Goal: Task Accomplishment & Management: Use online tool/utility

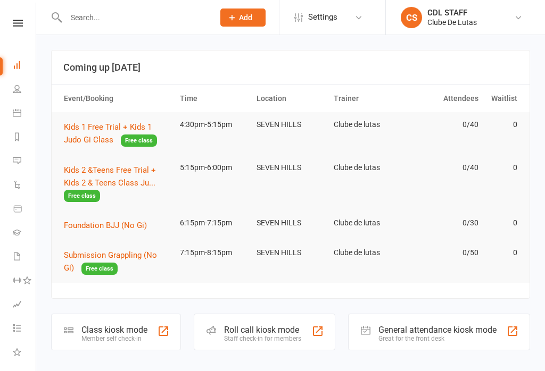
click at [497, 26] on link "CS CDL STAFF Clube De Lutas" at bounding box center [464, 17] width 127 height 21
click at [470, 148] on link "Sign out" at bounding box center [465, 147] width 159 height 24
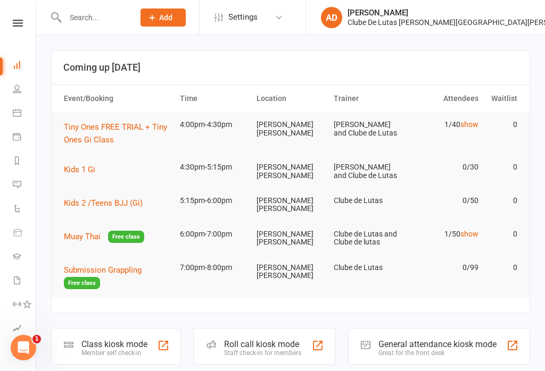
click at [13, 104] on link "Calendar" at bounding box center [25, 114] width 24 height 24
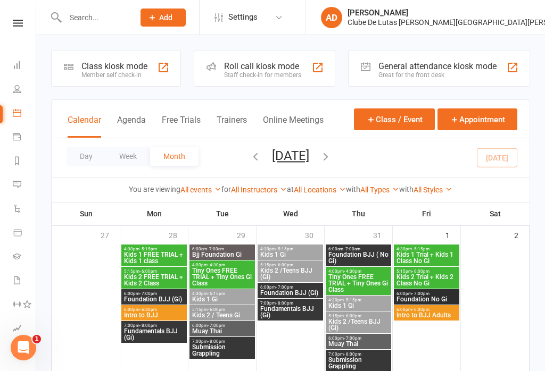
click at [92, 75] on div "Member self check-in" at bounding box center [114, 74] width 66 height 7
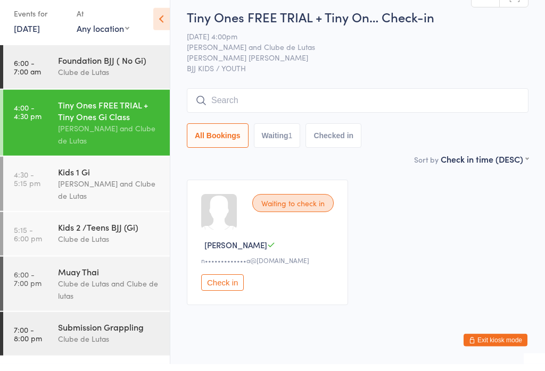
scroll to position [4, 0]
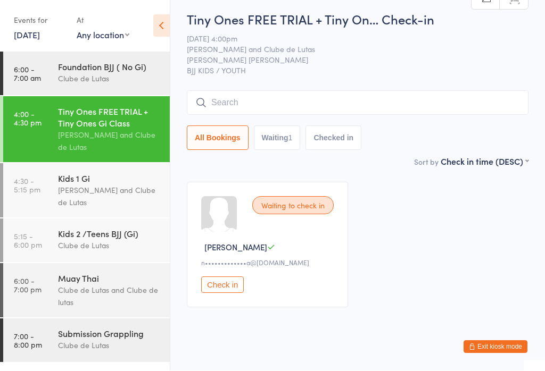
click at [99, 301] on div "Clube de Lutas and Clube de lutas" at bounding box center [109, 297] width 103 height 24
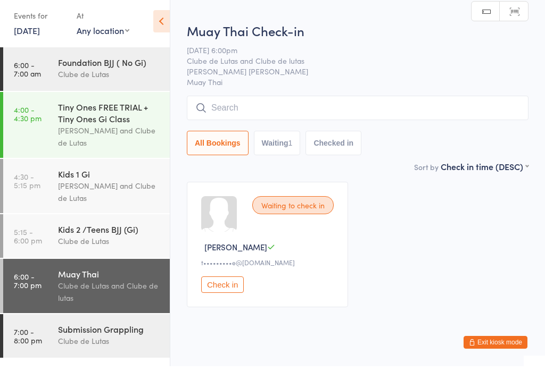
scroll to position [4, 0]
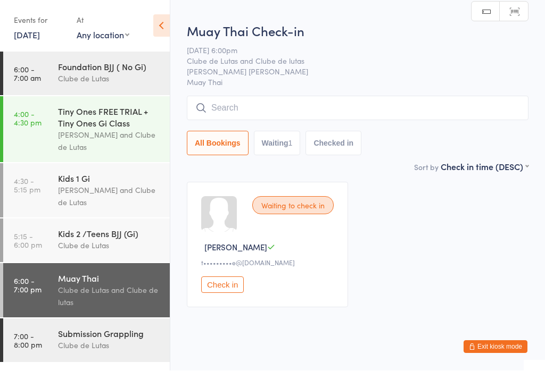
click at [96, 338] on div "Submission Grappling" at bounding box center [109, 334] width 103 height 12
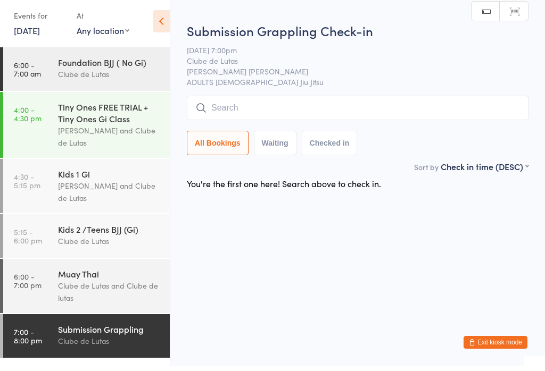
click at [77, 307] on div "Clube de Lutas and Clube de lutas" at bounding box center [109, 297] width 103 height 24
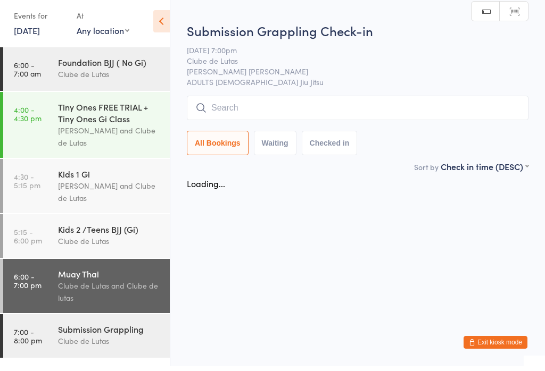
scroll to position [4, 0]
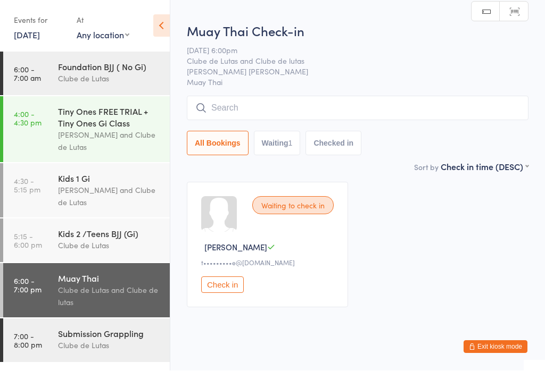
click at [60, 215] on div "Kids 1 Gi Joe Mekhael and Clube de Lutas" at bounding box center [114, 191] width 112 height 54
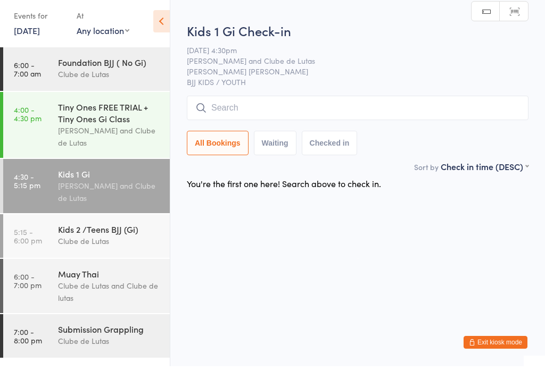
click at [60, 228] on div "Kids 2 /Teens BJJ (Gi)" at bounding box center [109, 234] width 103 height 12
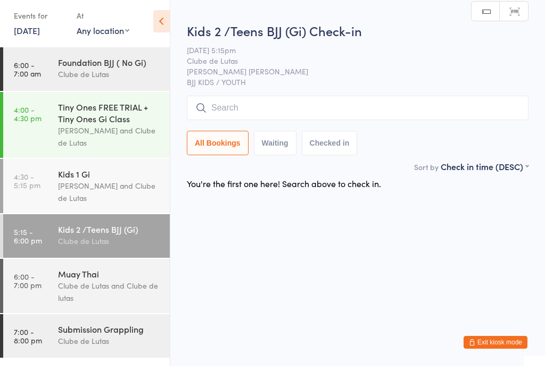
click at [73, 298] on div "Clube de Lutas and Clube de lutas" at bounding box center [109, 297] width 103 height 24
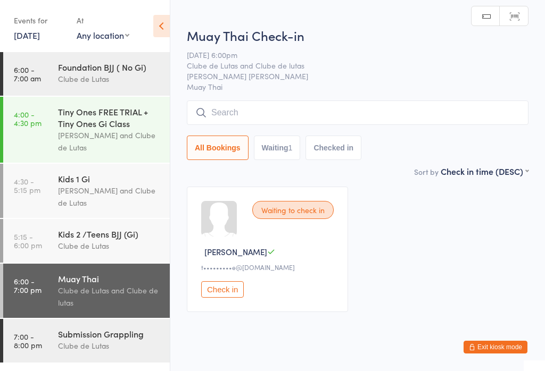
click at [68, 149] on div "Joe Mekhael and Clube de Lutas" at bounding box center [109, 141] width 103 height 24
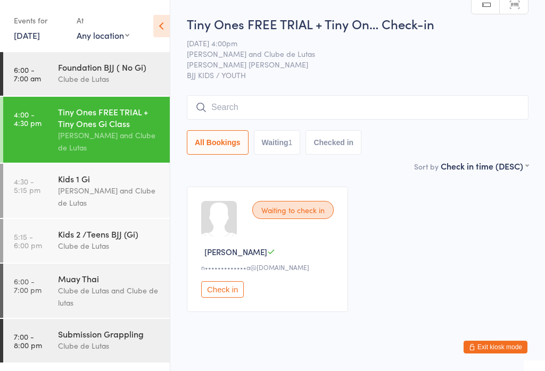
click at [29, 194] on time "4:30 - 5:15 pm" at bounding box center [27, 185] width 27 height 17
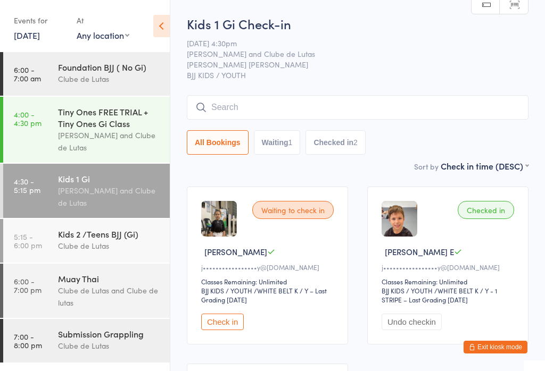
click at [463, 115] on input "search" at bounding box center [357, 107] width 341 height 24
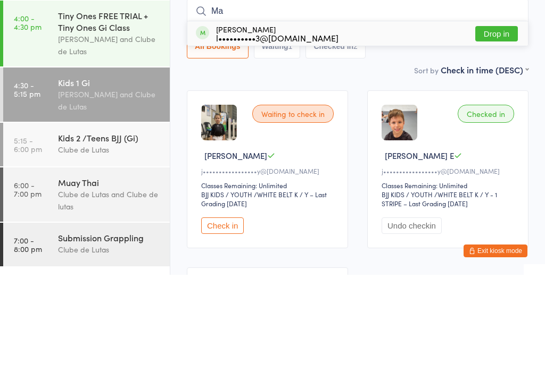
type input "M"
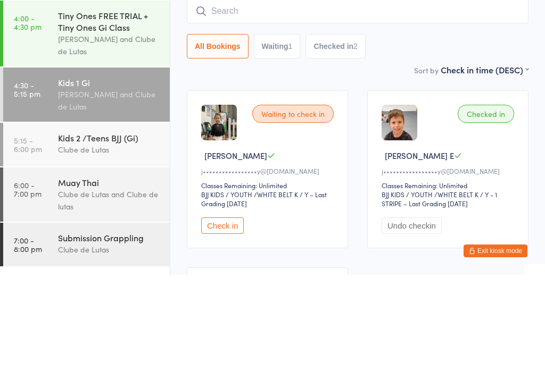
click at [423, 187] on div "Checked in Grayson E j•••••••••••••••••y@gmail.com Classes Remaining: Unlimited…" at bounding box center [447, 266] width 161 height 158
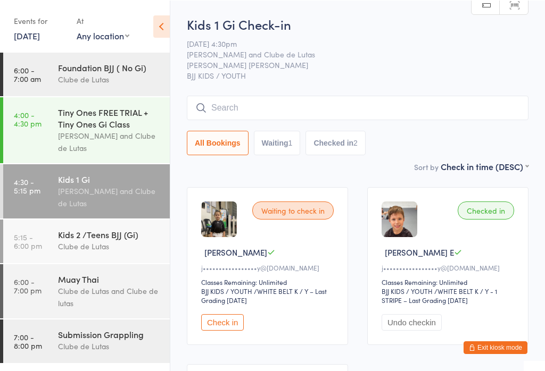
click at [95, 195] on div "Joe Mekhael and Clube de Lutas" at bounding box center [109, 197] width 103 height 24
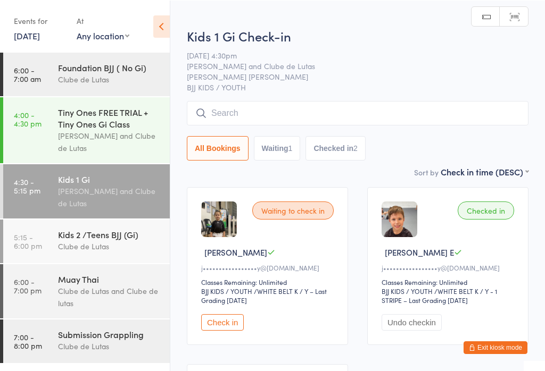
click at [343, 117] on input "search" at bounding box center [357, 113] width 341 height 24
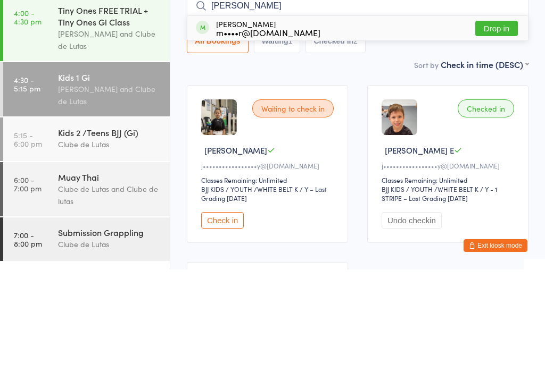
type input "[PERSON_NAME]"
click at [504, 122] on button "Drop in" at bounding box center [496, 129] width 43 height 15
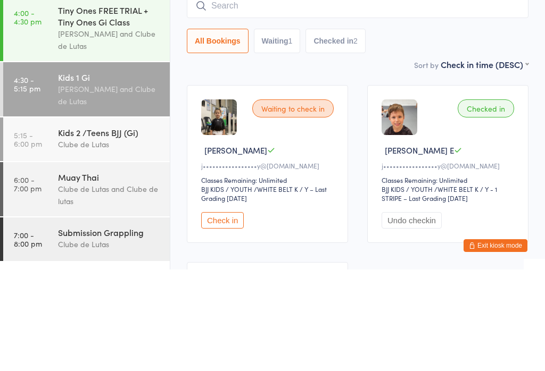
scroll to position [102, 0]
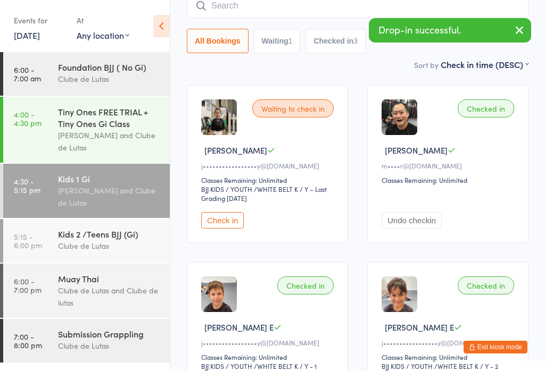
click at [432, 229] on button "Undo checkin" at bounding box center [411, 220] width 60 height 16
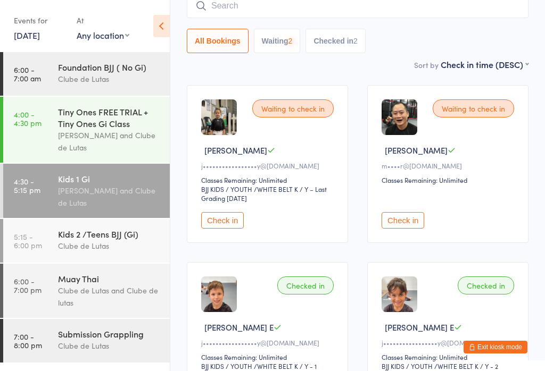
click at [423, 221] on button "Check in" at bounding box center [402, 220] width 43 height 16
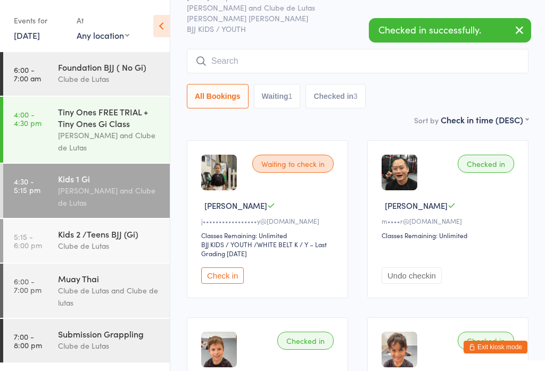
scroll to position [34, 0]
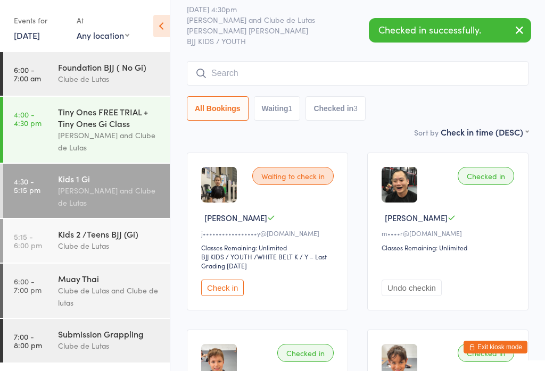
click at [323, 72] on input "search" at bounding box center [357, 73] width 341 height 24
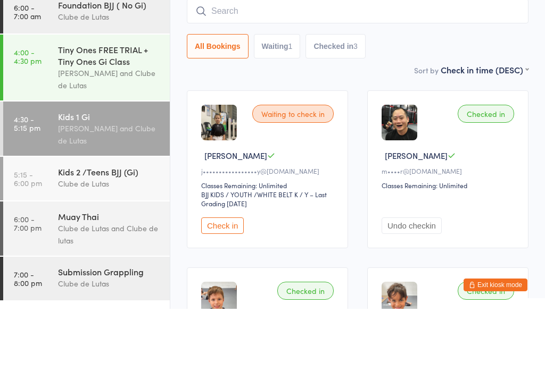
scroll to position [0, 0]
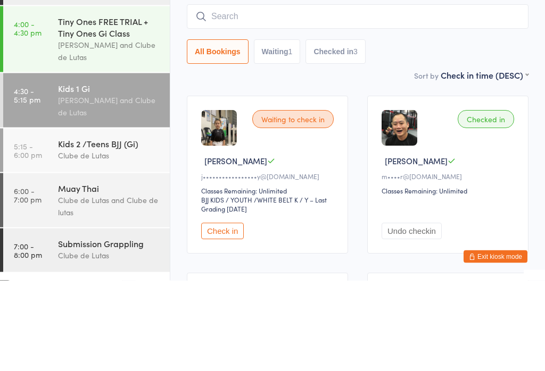
click at [94, 185] on div "Joe Mekhael and Clube de Lutas" at bounding box center [109, 197] width 103 height 24
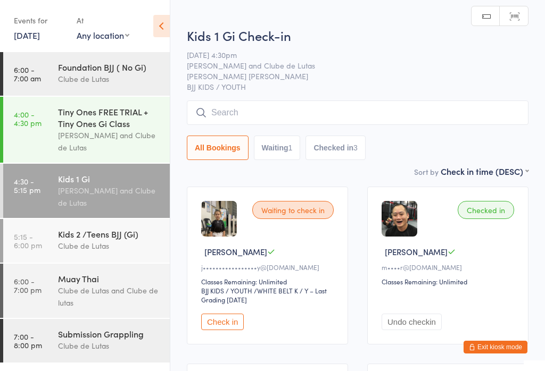
click at [76, 191] on div "Joe Mekhael and Clube de Lutas" at bounding box center [109, 197] width 103 height 24
click at [475, 115] on input "search" at bounding box center [357, 113] width 341 height 24
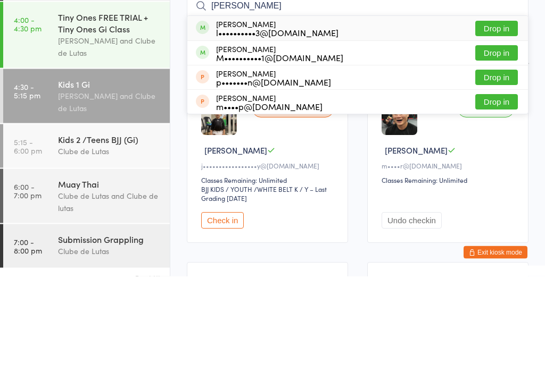
scroll to position [7, 0]
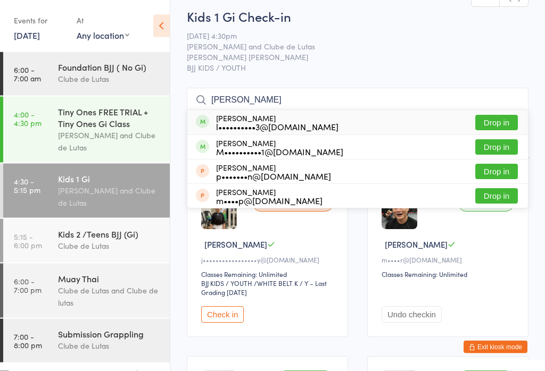
click at [355, 59] on span "Rouse Hill" at bounding box center [349, 57] width 325 height 11
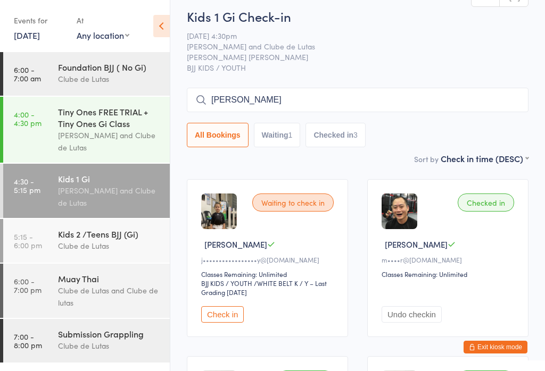
click at [342, 95] on input "[PERSON_NAME]" at bounding box center [357, 100] width 341 height 24
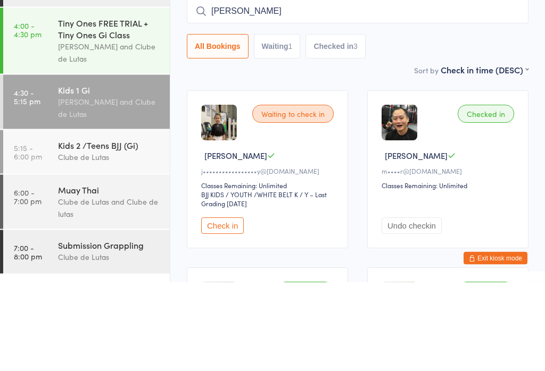
click at [349, 88] on input "[PERSON_NAME]" at bounding box center [357, 100] width 341 height 24
click at [339, 88] on input "[PERSON_NAME]" at bounding box center [357, 100] width 341 height 24
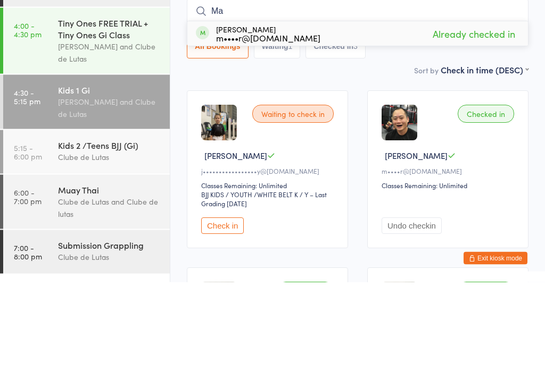
type input "M"
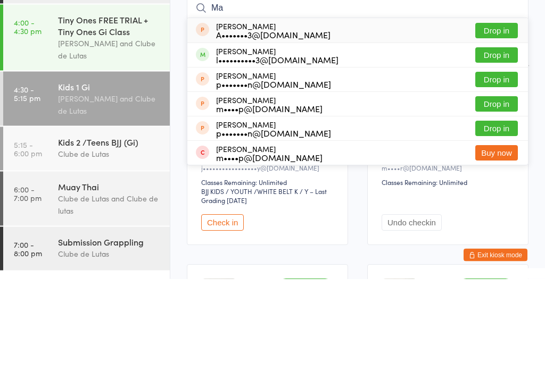
type input "M"
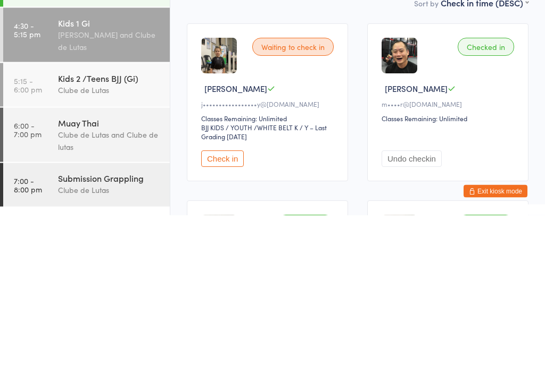
scroll to position [82, 0]
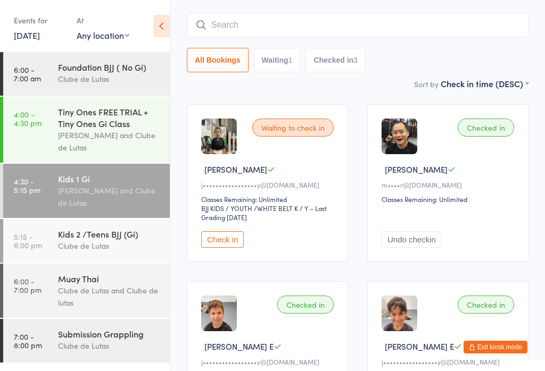
click at [507, 354] on button "Exit kiosk mode" at bounding box center [495, 347] width 64 height 13
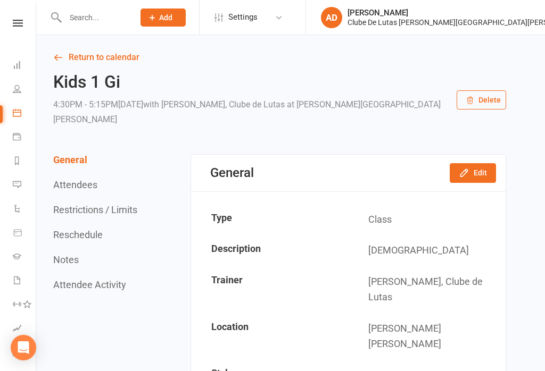
click at [79, 14] on input "text" at bounding box center [94, 17] width 65 height 15
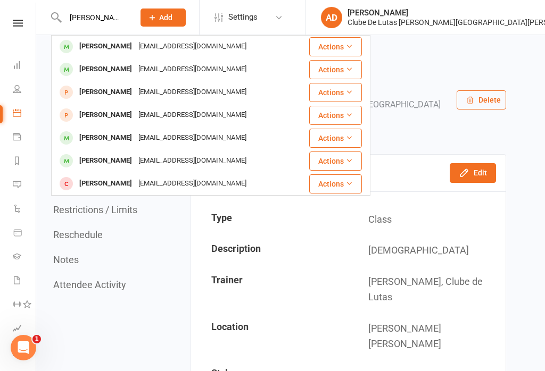
scroll to position [1, 0]
type input "[PERSON_NAME]"
click at [13, 106] on link "Calendar" at bounding box center [25, 114] width 24 height 24
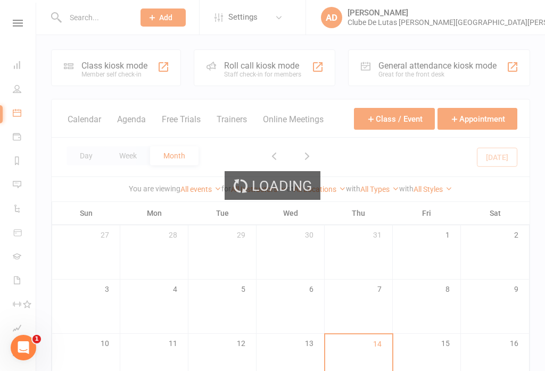
click at [10, 112] on div "Loading" at bounding box center [272, 185] width 545 height 371
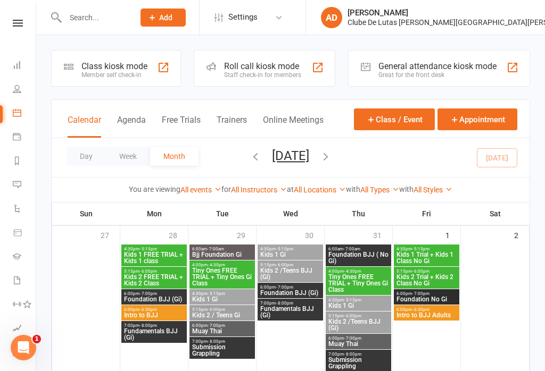
click at [78, 70] on div "Class kiosk mode Member self check-in" at bounding box center [116, 68] width 130 height 37
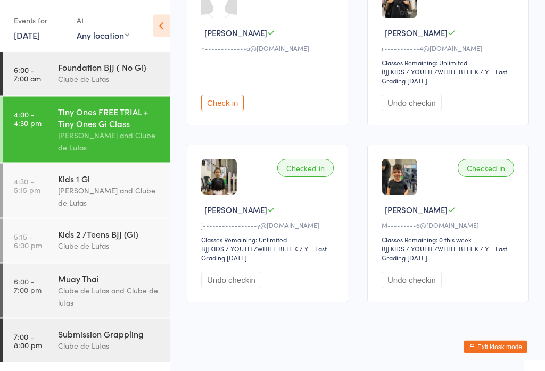
scroll to position [219, 0]
click at [26, 194] on time "4:30 - 5:15 pm" at bounding box center [27, 185] width 27 height 17
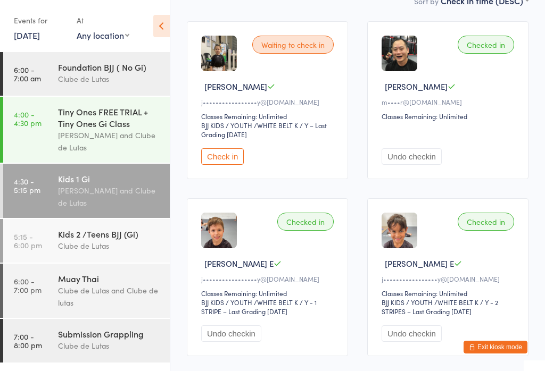
scroll to position [165, 0]
click at [424, 165] on button "Undo checkin" at bounding box center [411, 157] width 60 height 16
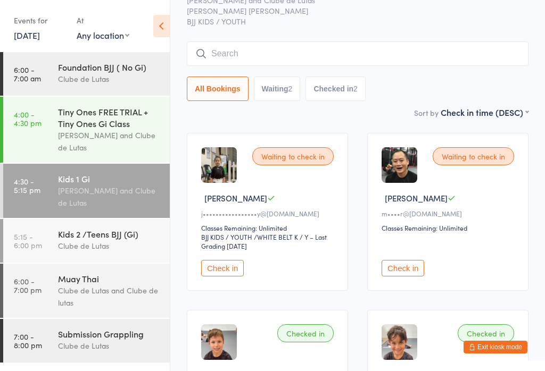
click at [268, 96] on button "Waiting 2" at bounding box center [277, 89] width 47 height 24
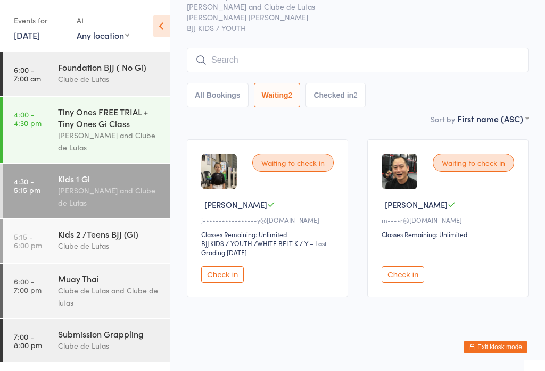
scroll to position [38, 0]
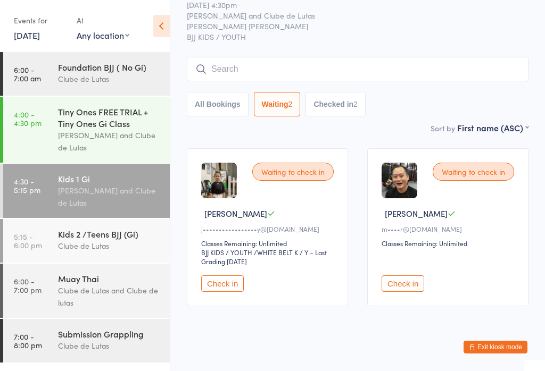
click at [218, 124] on div "Sort by First name (ASC) First name (ASC) First name (DESC) Last name (ASC) Las…" at bounding box center [357, 128] width 341 height 12
click at [229, 106] on button "All Bookings" at bounding box center [218, 104] width 62 height 24
select select "5"
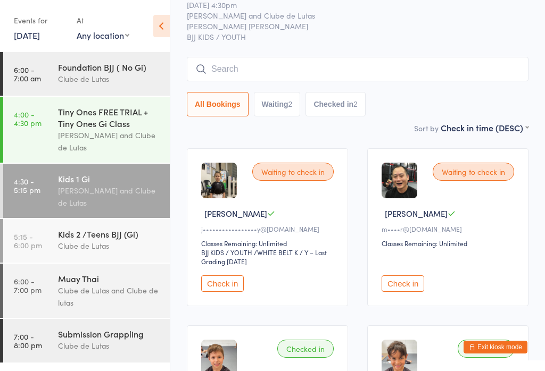
click at [401, 79] on input "search" at bounding box center [357, 69] width 341 height 24
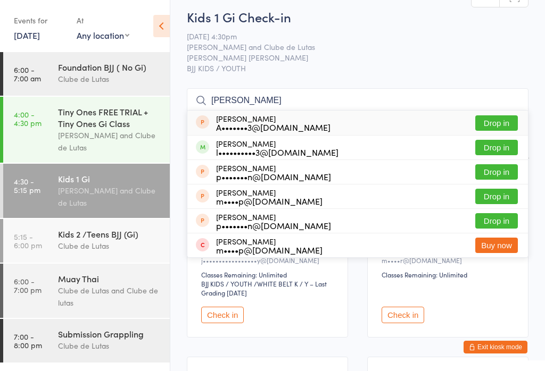
type input "[PERSON_NAME]"
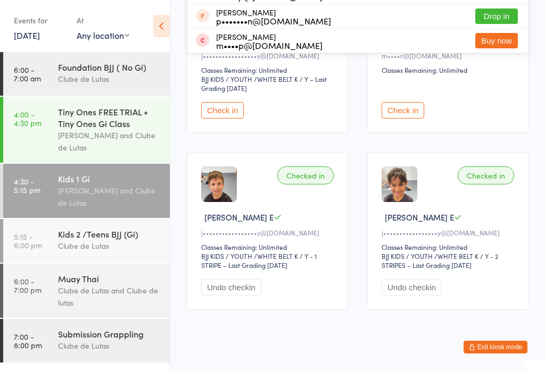
click at [499, 354] on button "Exit kiosk mode" at bounding box center [495, 347] width 64 height 13
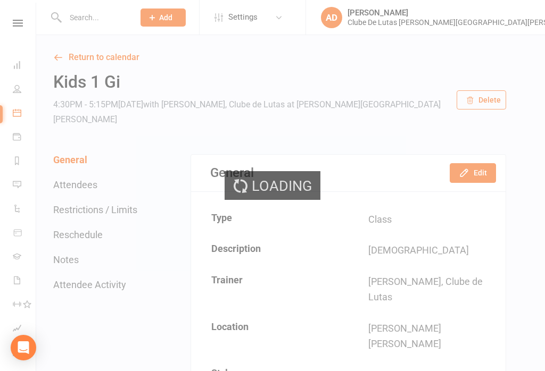
click at [508, 27] on div "Loading" at bounding box center [272, 185] width 545 height 371
click at [508, 19] on div "Loading" at bounding box center [272, 185] width 545 height 371
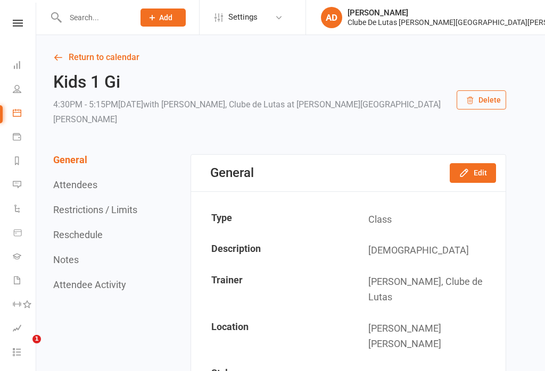
click at [512, 24] on link "AD Alex Duffy Clube De Lutas Rouse Hill" at bounding box center [424, 17] width 207 height 21
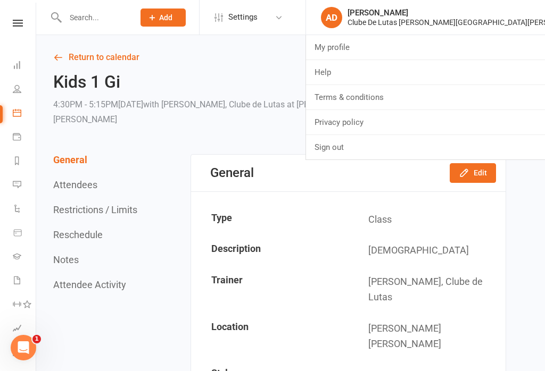
click at [519, 24] on link "AD Alex Duffy Clube De Lutas Rouse Hill" at bounding box center [424, 17] width 207 height 21
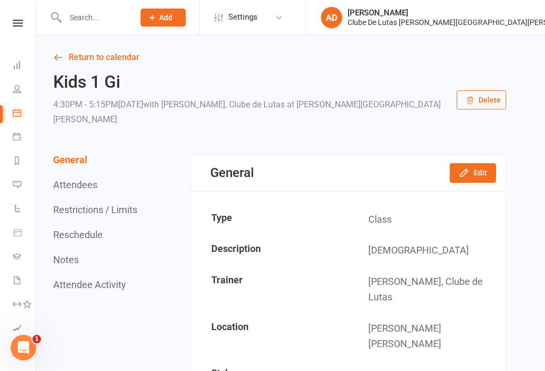
click at [524, 27] on link "AD Alex Duffy Clube De Lutas Rouse Hill" at bounding box center [424, 17] width 207 height 21
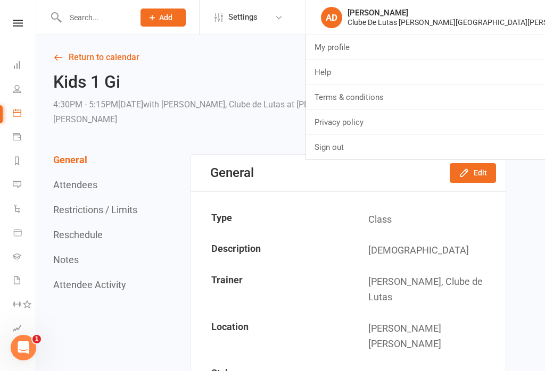
click at [257, 24] on span "Settings" at bounding box center [242, 17] width 29 height 24
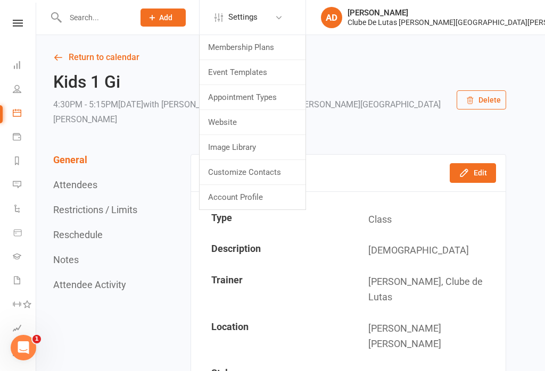
click at [512, 19] on div "Clube De Lutas Rouse Hill" at bounding box center [465, 23] width 237 height 10
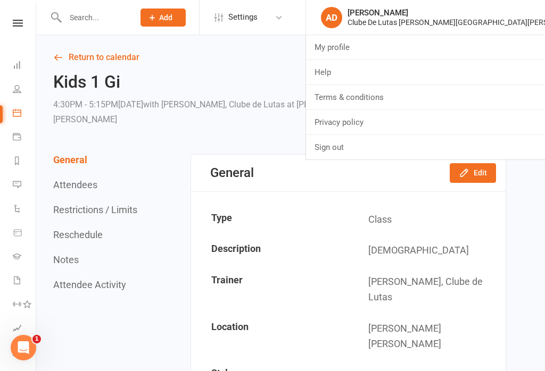
click at [465, 143] on link "Sign out" at bounding box center [425, 147] width 239 height 24
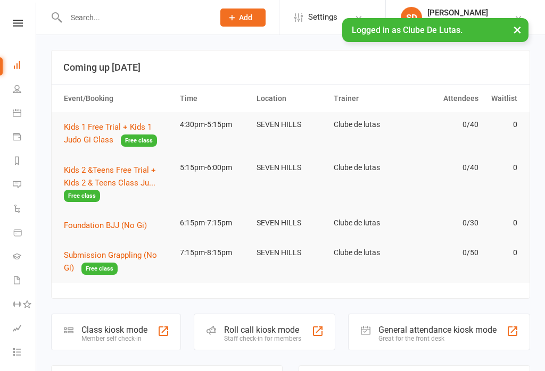
click at [22, 115] on link "Calendar" at bounding box center [25, 114] width 24 height 24
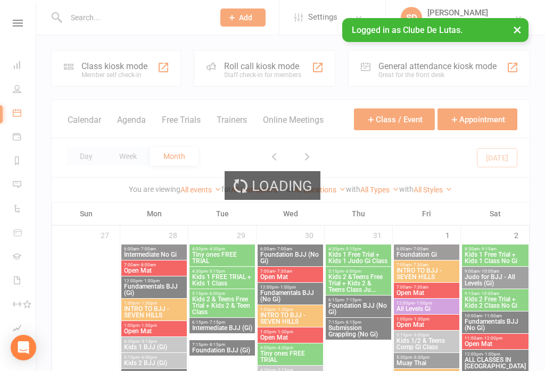
click at [109, 66] on div "Class kiosk mode" at bounding box center [114, 66] width 66 height 10
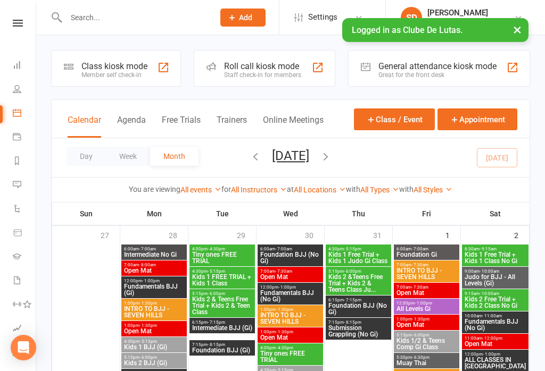
click at [112, 59] on div "Class kiosk mode Member self check-in" at bounding box center [116, 68] width 130 height 37
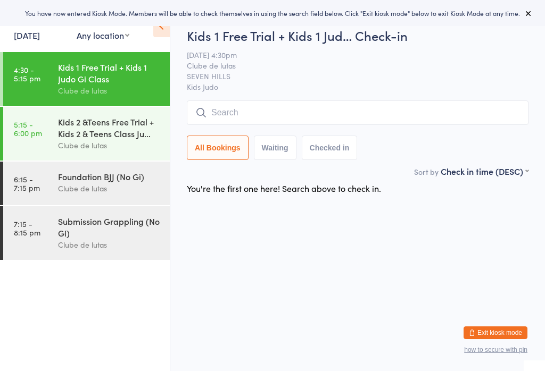
click at [34, 137] on time "5:15 - 6:00 pm" at bounding box center [28, 128] width 28 height 17
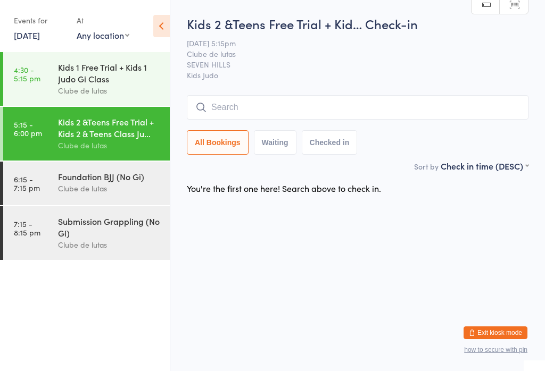
click at [22, 82] on time "4:30 - 5:15 pm" at bounding box center [27, 73] width 27 height 17
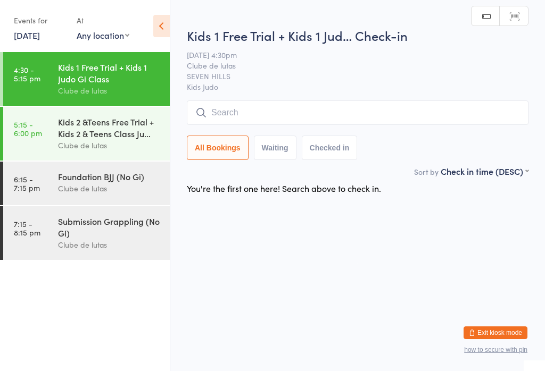
click at [366, 115] on input "search" at bounding box center [357, 113] width 341 height 24
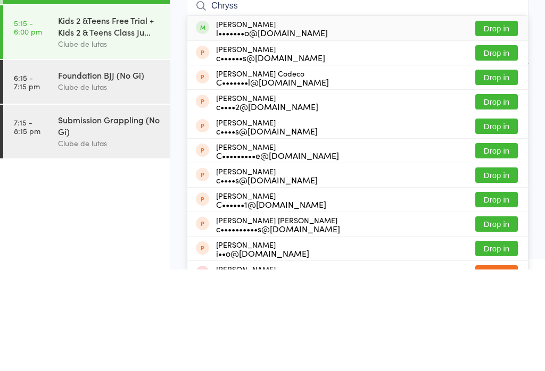
type input "Chryss"
click at [499, 122] on button "Drop in" at bounding box center [496, 129] width 43 height 15
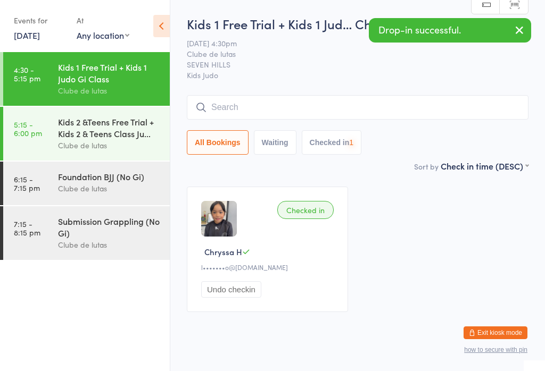
click at [456, 131] on div "All Bookings Waiting Checked in 1" at bounding box center [357, 125] width 341 height 60
click at [474, 101] on input "search" at bounding box center [357, 107] width 341 height 24
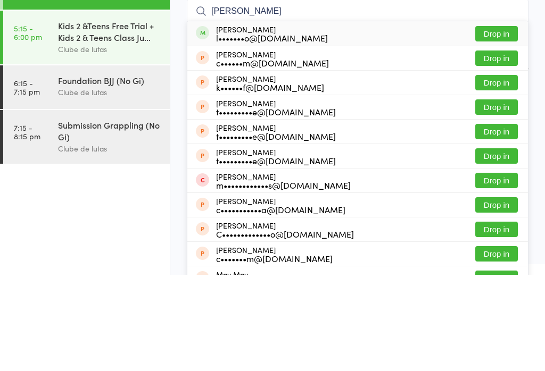
type input "[PERSON_NAME]"
click at [506, 122] on button "Drop in" at bounding box center [496, 129] width 43 height 15
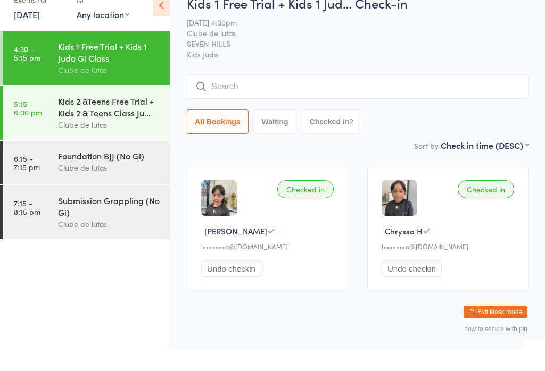
click at [36, 120] on time "5:15 - 6:00 pm" at bounding box center [28, 128] width 28 height 17
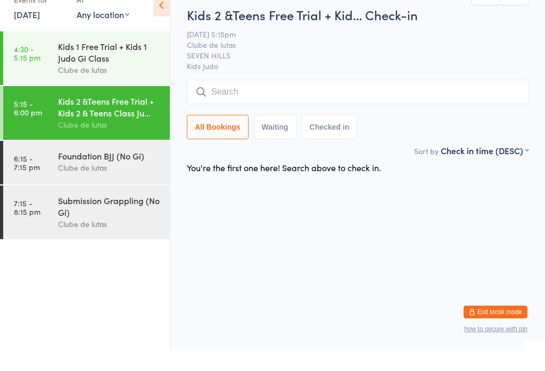
click at [41, 190] on ul "4:30 - 5:15 pm Kids 1 Free Trial + Kids 1 Judo Gi Class Clube de lutas 5:15 - 6…" at bounding box center [85, 211] width 170 height 319
click at [48, 193] on ul "4:30 - 5:15 pm Kids 1 Free Trial + Kids 1 Judo Gi Class Clube de lutas 5:15 - 6…" at bounding box center [85, 211] width 170 height 319
click at [37, 190] on ul "4:30 - 5:15 pm Kids 1 Free Trial + Kids 1 Judo Gi Class Clube de lutas 5:15 - 6…" at bounding box center [85, 211] width 170 height 319
click at [64, 184] on ul "4:30 - 5:15 pm Kids 1 Free Trial + Kids 1 Judo Gi Class Clube de lutas 5:15 - 6…" at bounding box center [85, 211] width 170 height 319
click at [93, 193] on ul "4:30 - 5:15 pm Kids 1 Free Trial + Kids 1 Judo Gi Class Clube de lutas 5:15 - 6…" at bounding box center [85, 211] width 170 height 319
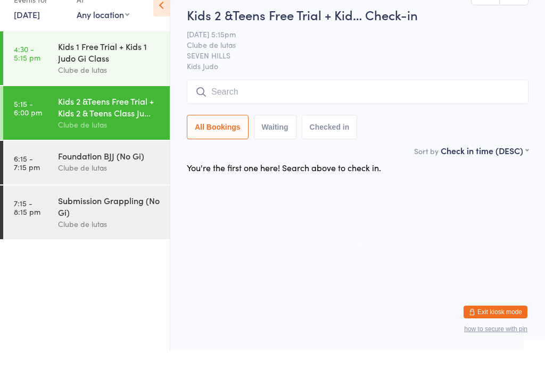
click at [95, 248] on ul "4:30 - 5:15 pm Kids 1 Free Trial + Kids 1 Judo Gi Class Clube de lutas 5:15 - 6…" at bounding box center [85, 211] width 170 height 319
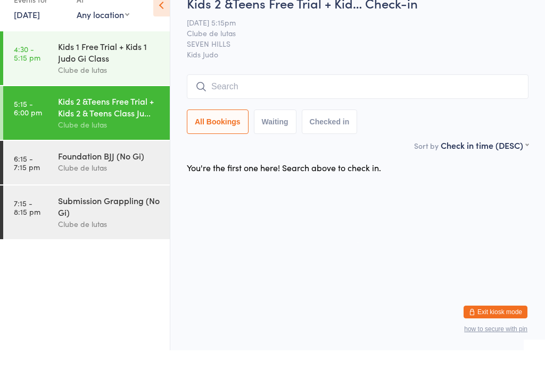
click at [70, 182] on div "Foundation BJJ (No Gi)" at bounding box center [109, 177] width 103 height 12
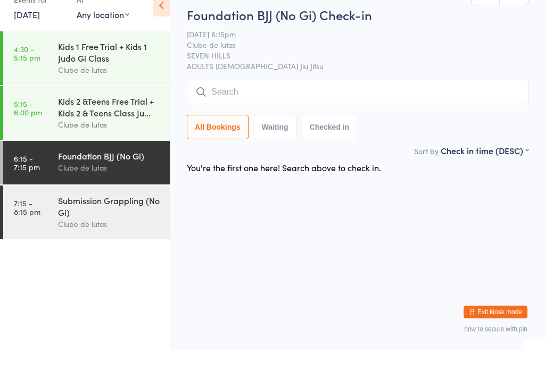
click at [57, 181] on link "6:15 - 7:15 pm Foundation BJJ (No Gi) Clube de lutas" at bounding box center [86, 184] width 166 height 44
click at [66, 229] on div "Submission Grappling (No Gi)" at bounding box center [109, 226] width 103 height 23
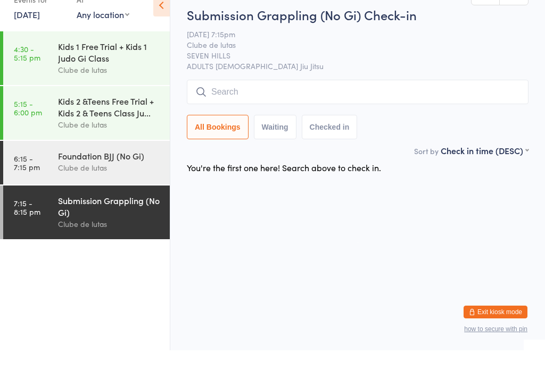
click at [39, 124] on time "5:15 - 6:00 pm" at bounding box center [28, 128] width 28 height 17
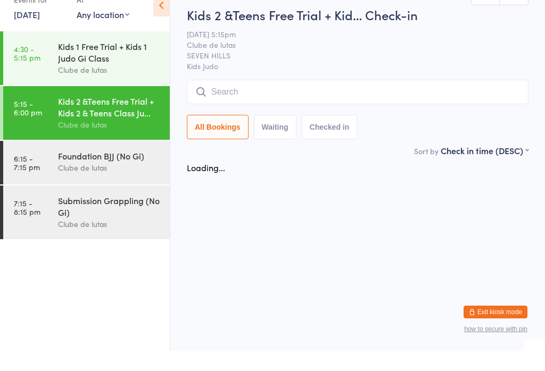
click at [29, 94] on link "4:30 - 5:15 pm Kids 1 Free Trial + Kids 1 Judo Gi Class Clube de lutas" at bounding box center [86, 79] width 166 height 54
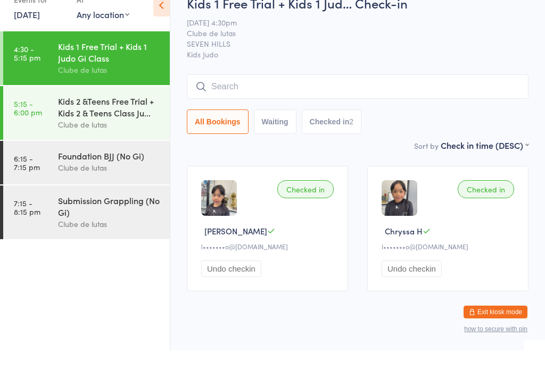
click at [296, 99] on input "search" at bounding box center [357, 107] width 341 height 24
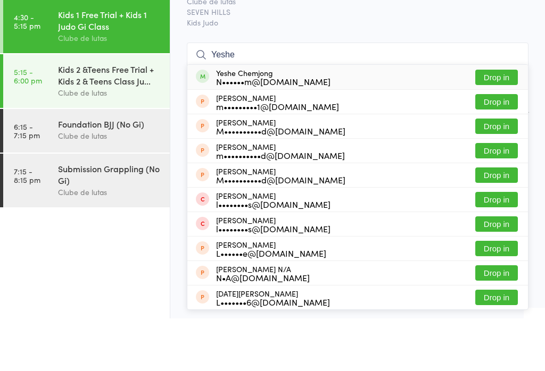
type input "Yeshe"
click at [505, 122] on button "Drop in" at bounding box center [496, 129] width 43 height 15
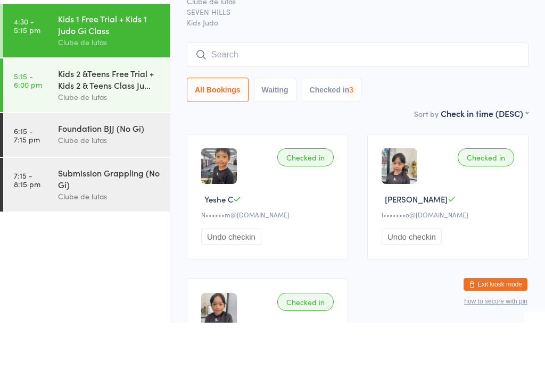
scroll to position [53, 0]
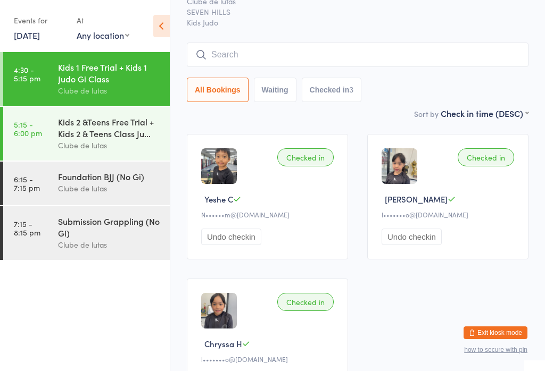
click at [477, 51] on input "search" at bounding box center [357, 55] width 341 height 24
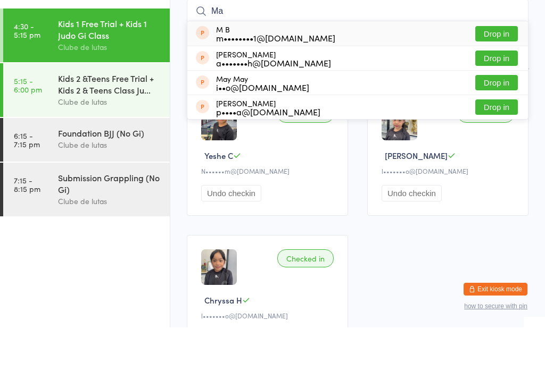
type input "Mas"
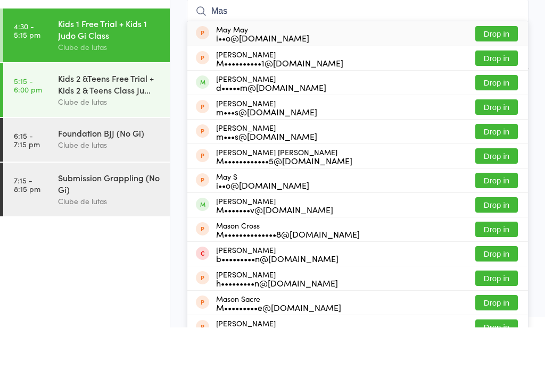
click at [100, 116] on div "Kids 2 &Teens Free Trial + Kids 2 & Teens Class Ju..." at bounding box center [109, 127] width 103 height 23
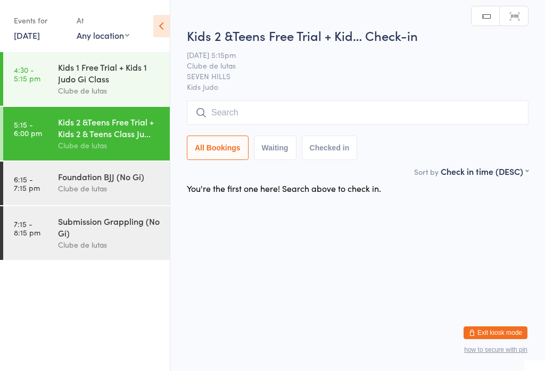
click at [448, 110] on input "search" at bounding box center [357, 113] width 341 height 24
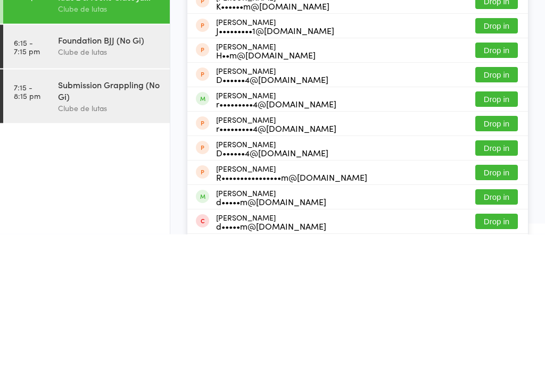
scroll to position [74, 0]
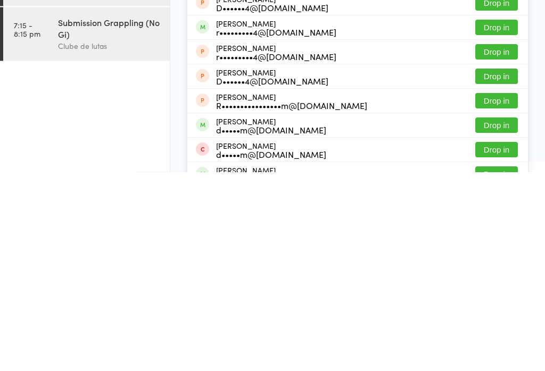
type input "[PERSON_NAME]"
click at [503, 293] on button "Drop in" at bounding box center [496, 300] width 43 height 15
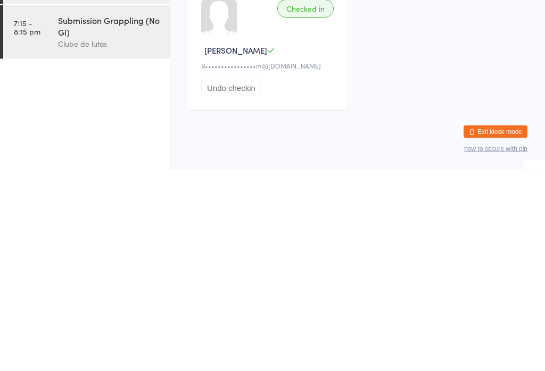
type input "c"
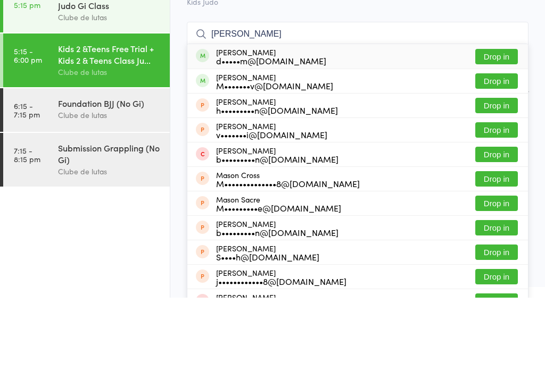
type input "[PERSON_NAME]"
click at [503, 122] on button "Drop in" at bounding box center [496, 129] width 43 height 15
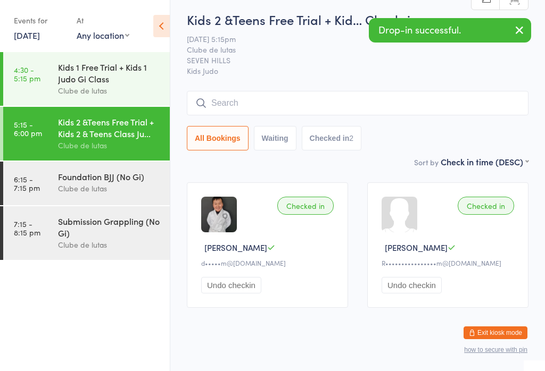
scroll to position [3, 0]
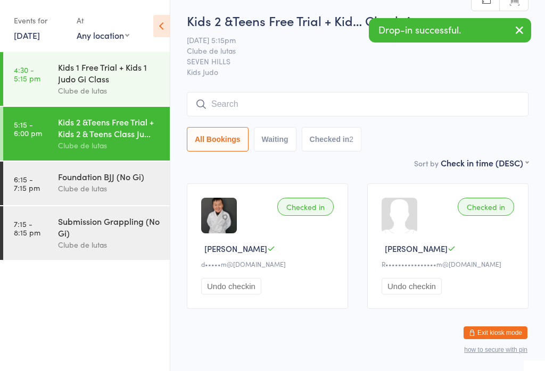
click at [414, 289] on button "Undo checkin" at bounding box center [411, 286] width 60 height 16
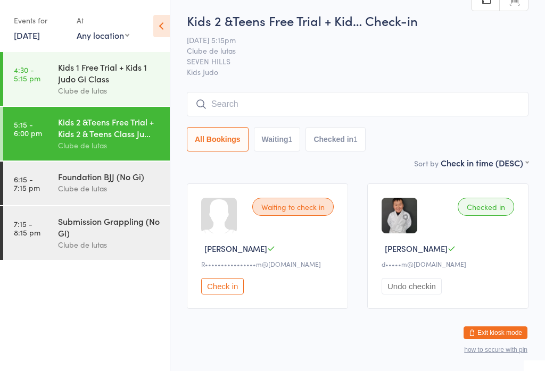
click at [452, 104] on input "search" at bounding box center [357, 104] width 341 height 24
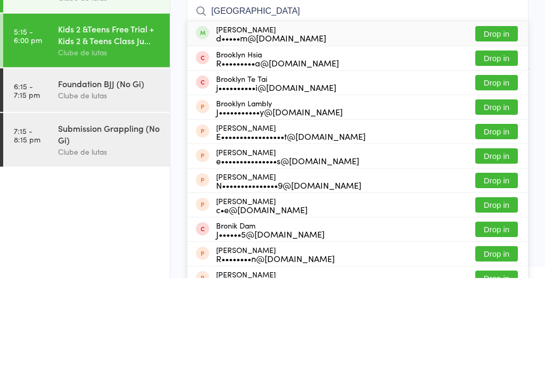
type input "[GEOGRAPHIC_DATA]"
click at [489, 120] on button "Drop in" at bounding box center [496, 127] width 43 height 15
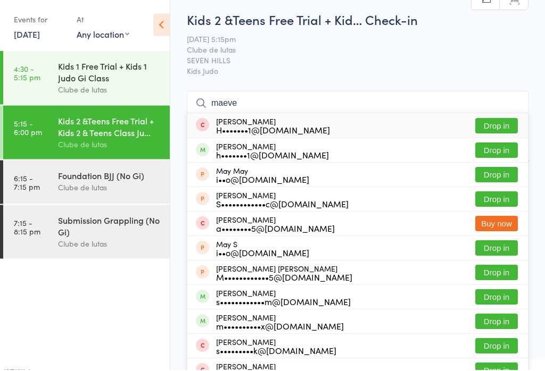
type input "maeve"
click at [498, 131] on button "Drop in" at bounding box center [496, 127] width 43 height 15
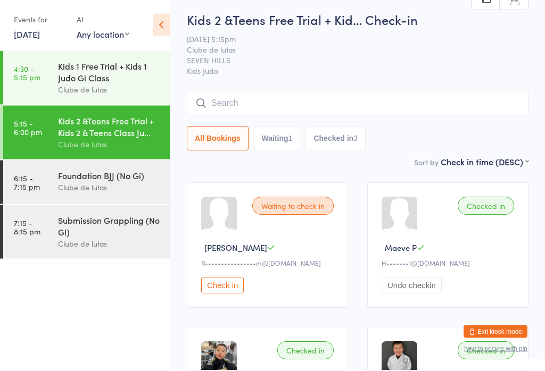
click at [389, 125] on div "All Bookings Waiting 1 Checked in 3" at bounding box center [357, 123] width 341 height 60
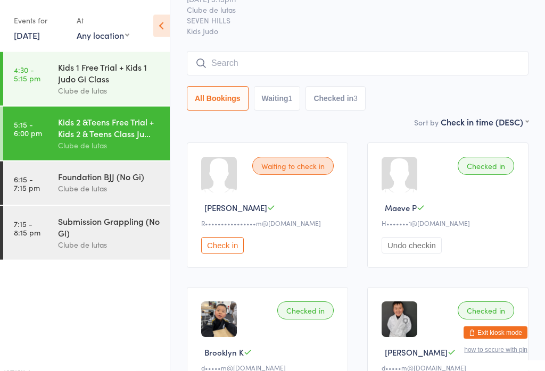
scroll to position [44, 0]
click at [497, 166] on div "Checked in" at bounding box center [485, 166] width 56 height 18
click at [497, 162] on div "Checked in" at bounding box center [485, 166] width 56 height 18
click at [463, 160] on div "Checked in Maeve P H•••••••1@[DOMAIN_NAME] Undo checkin" at bounding box center [447, 206] width 161 height 126
click at [497, 163] on div "Checked in" at bounding box center [485, 166] width 56 height 18
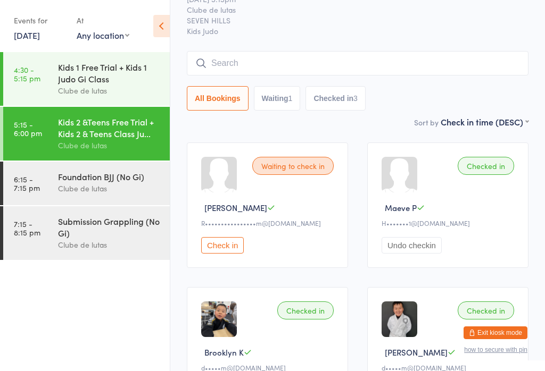
click at [450, 74] on input "search" at bounding box center [357, 63] width 341 height 24
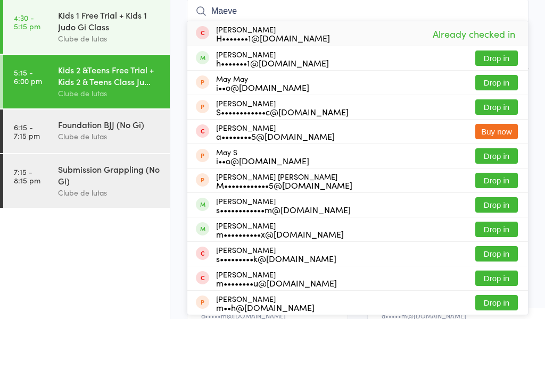
type input "Maeve"
click at [497, 103] on button "Drop in" at bounding box center [496, 110] width 43 height 15
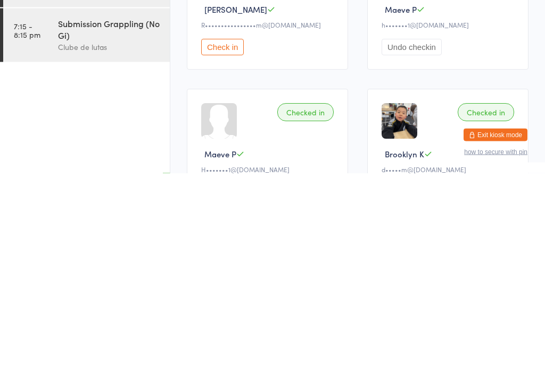
click at [319, 302] on div "Checked in" at bounding box center [305, 311] width 56 height 18
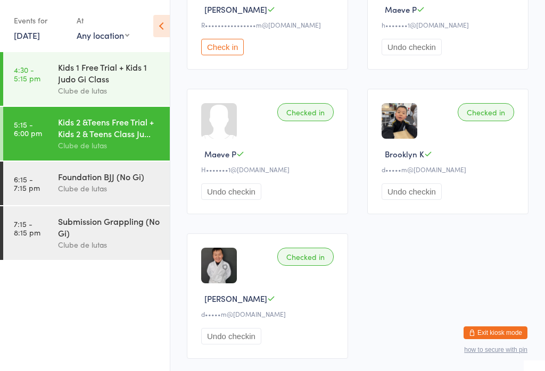
click at [317, 113] on div "Checked in" at bounding box center [305, 112] width 56 height 18
click at [313, 116] on div "Checked in" at bounding box center [305, 112] width 56 height 18
click at [248, 200] on button "Undo checkin" at bounding box center [231, 192] width 60 height 16
click at [246, 193] on button "Undo checkin" at bounding box center [231, 192] width 60 height 16
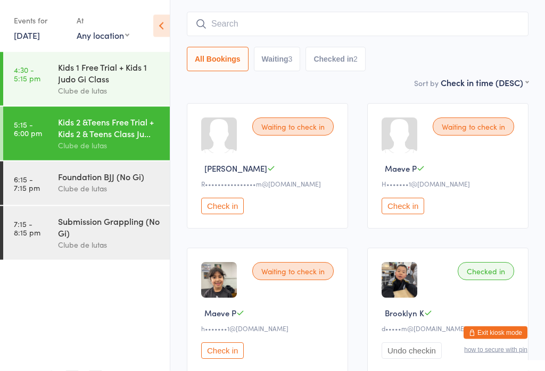
scroll to position [84, 0]
click at [415, 210] on button "Check in" at bounding box center [402, 206] width 43 height 16
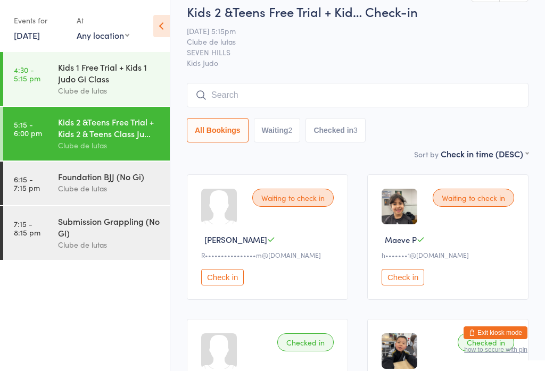
scroll to position [12, 0]
click at [362, 85] on input "search" at bounding box center [357, 96] width 341 height 24
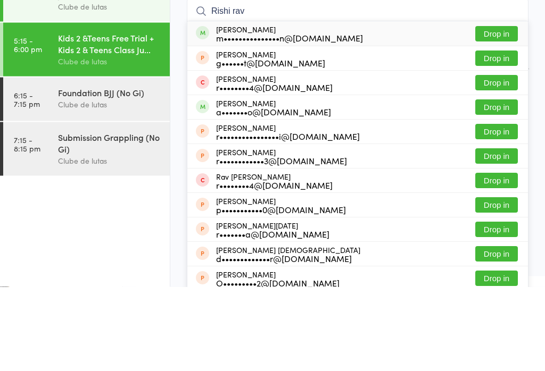
type input "Rishi rav"
click at [349, 106] on div "[PERSON_NAME] m•••••••••••••••n@[DOMAIN_NAME] Drop in" at bounding box center [357, 118] width 340 height 24
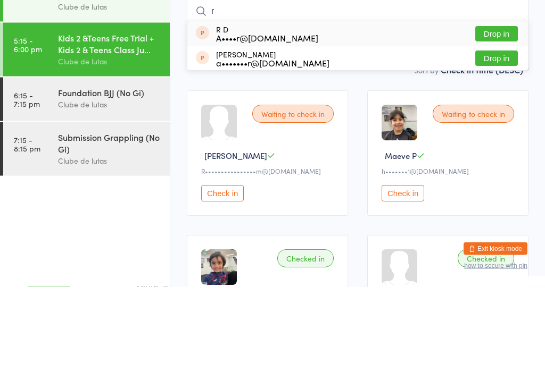
type input "ri"
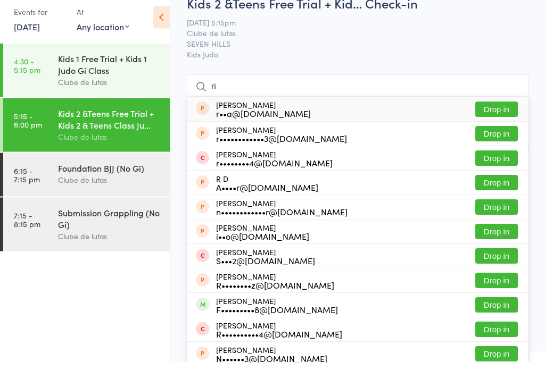
click at [131, 66] on div "Kids 1 Free Trial + Kids 1 Judo Gi Class" at bounding box center [109, 72] width 103 height 23
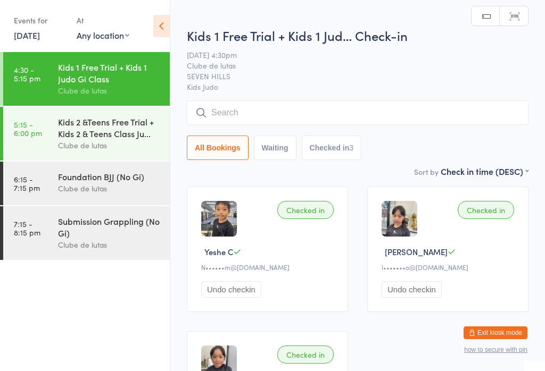
click at [268, 110] on input "search" at bounding box center [357, 113] width 341 height 24
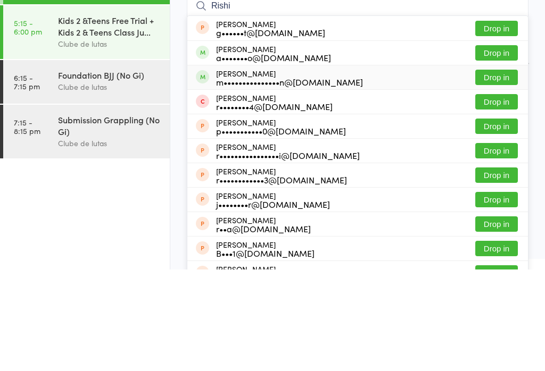
type input "Rishi"
click at [491, 171] on button "Drop in" at bounding box center [496, 178] width 43 height 15
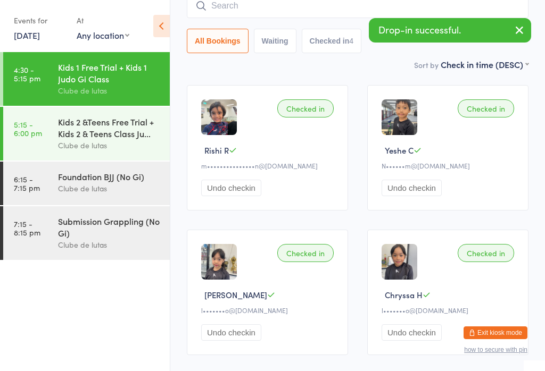
click at [315, 151] on div "Rishi R" at bounding box center [269, 150] width 136 height 11
click at [319, 162] on div "Checked in Rishi R m•••••••••••••••n@[DOMAIN_NAME] Undo checkin" at bounding box center [267, 148] width 161 height 126
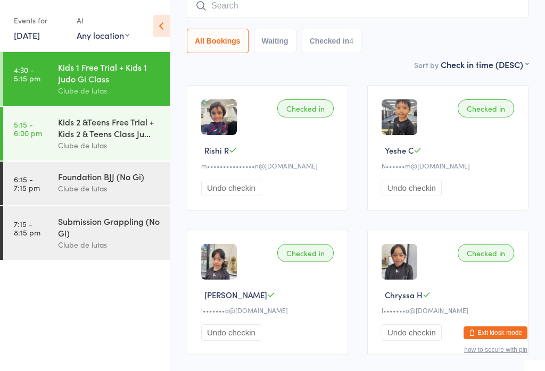
click at [112, 136] on div "Kids 2 &Teens Free Trial + Kids 2 & Teens Class Ju..." at bounding box center [109, 127] width 103 height 23
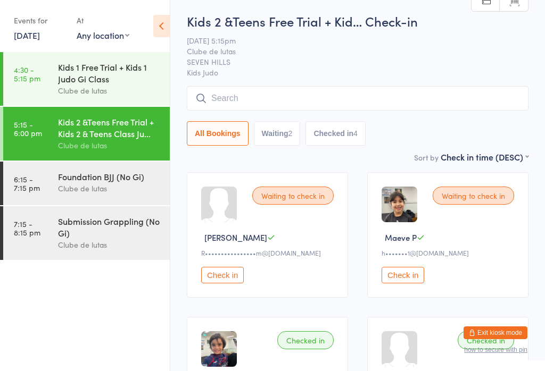
click at [107, 92] on div "Clube de lutas" at bounding box center [109, 91] width 103 height 12
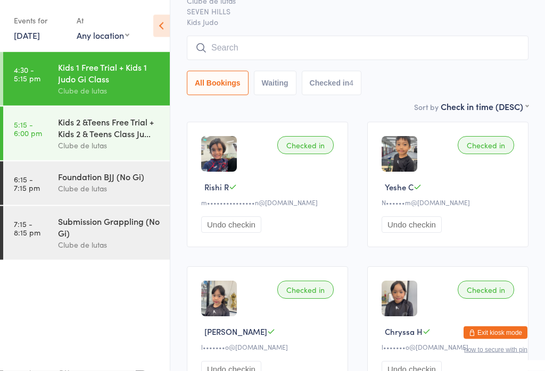
scroll to position [152, 0]
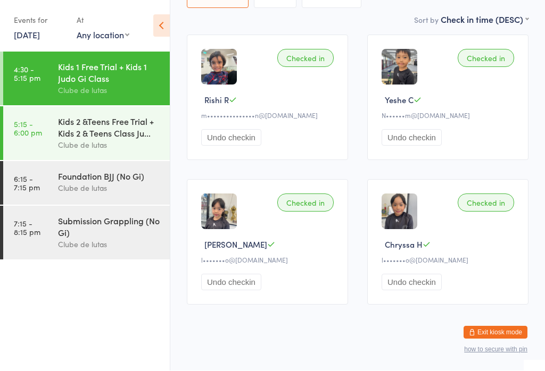
click at [91, 144] on div "Clube de lutas" at bounding box center [109, 145] width 103 height 12
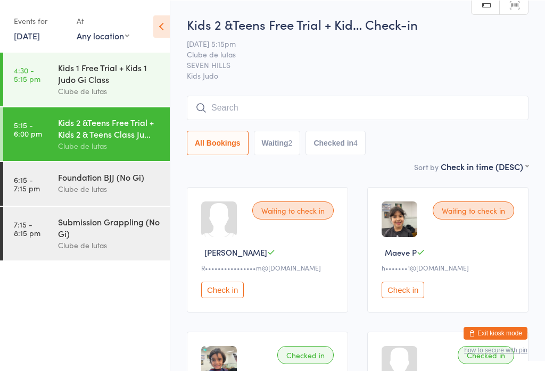
click at [358, 129] on div "All Bookings Waiting 2 Checked in 4" at bounding box center [357, 125] width 341 height 60
click at [344, 114] on input "search" at bounding box center [357, 107] width 341 height 24
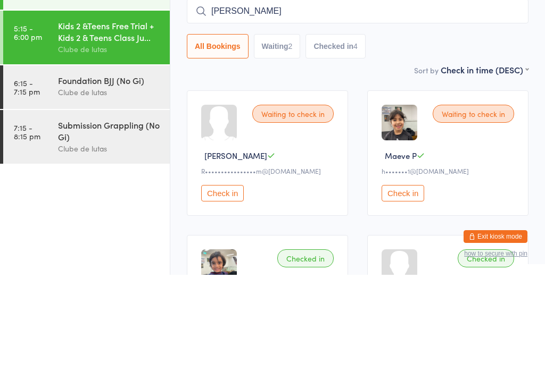
type input "[PERSON_NAME]"
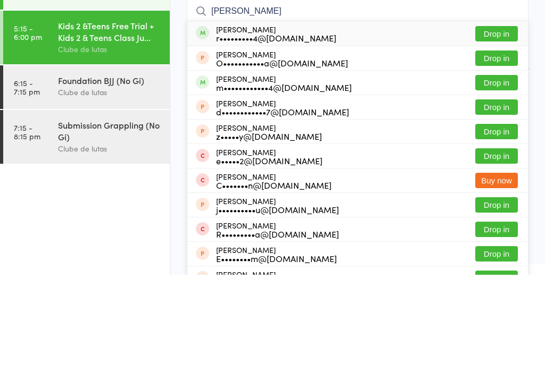
click at [502, 122] on button "Drop in" at bounding box center [496, 129] width 43 height 15
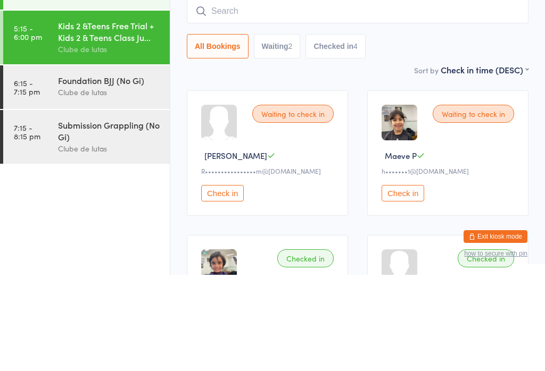
scroll to position [96, 0]
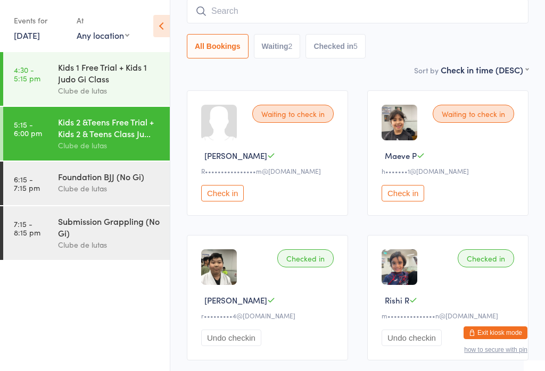
click at [285, 15] on input "search" at bounding box center [357, 11] width 341 height 24
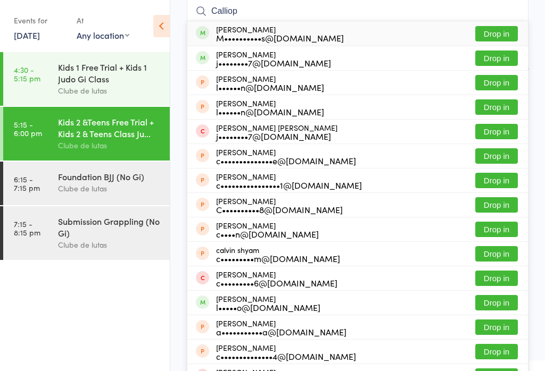
type input "Calliop"
click at [501, 33] on button "Drop in" at bounding box center [496, 33] width 43 height 15
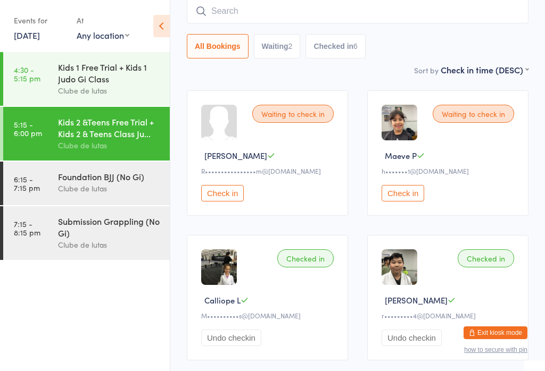
click at [339, 18] on input "search" at bounding box center [357, 11] width 341 height 24
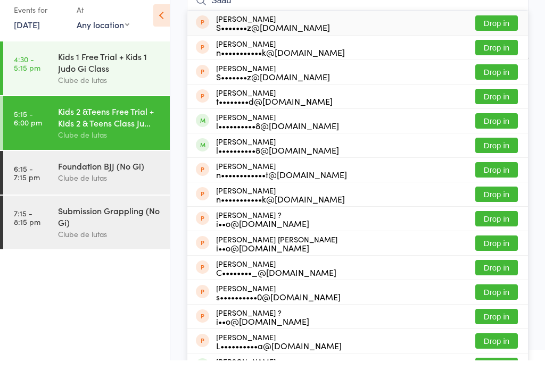
type input "Saad"
click at [497, 153] on button "Drop in" at bounding box center [496, 155] width 43 height 15
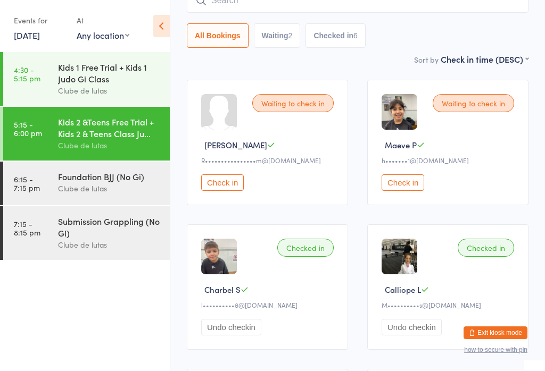
click at [218, 1] on input "search" at bounding box center [357, 0] width 341 height 24
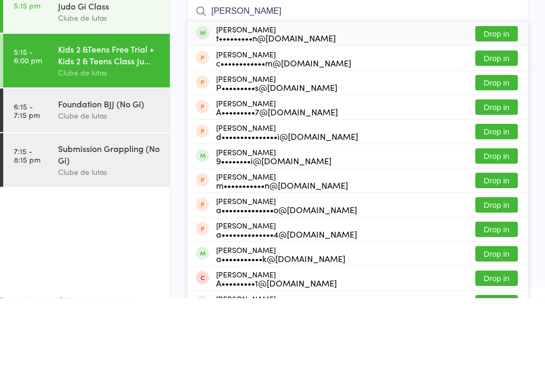
type input "[PERSON_NAME]"
click at [499, 99] on button "Drop in" at bounding box center [496, 106] width 43 height 15
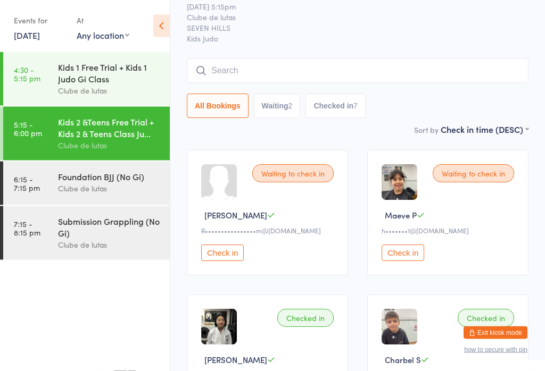
scroll to position [24, 0]
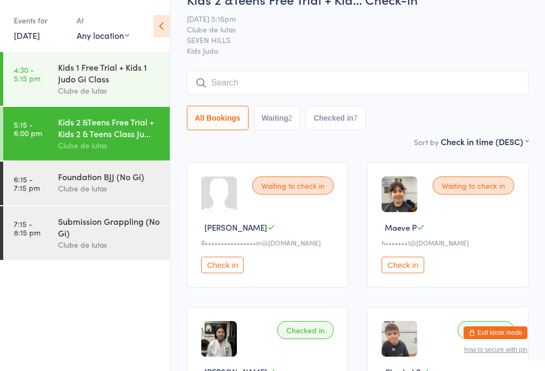
click at [460, 81] on input "search" at bounding box center [357, 83] width 341 height 24
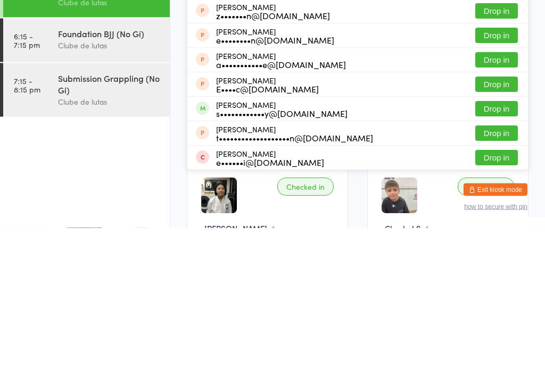
type input "[PERSON_NAME]"
click at [494, 245] on button "Drop in" at bounding box center [496, 252] width 43 height 15
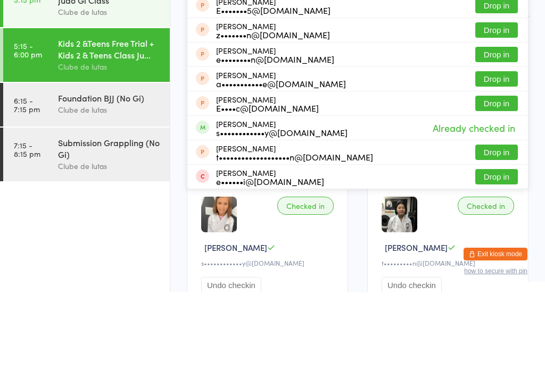
scroll to position [71, 0]
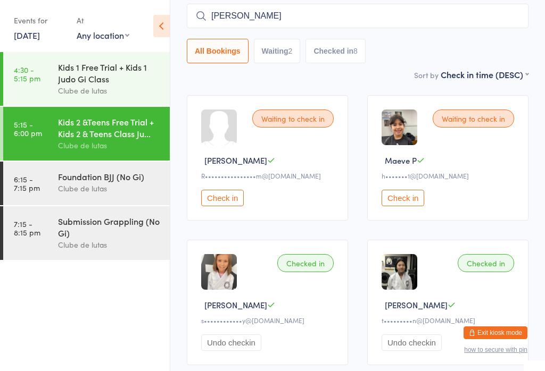
scroll to position [0, 0]
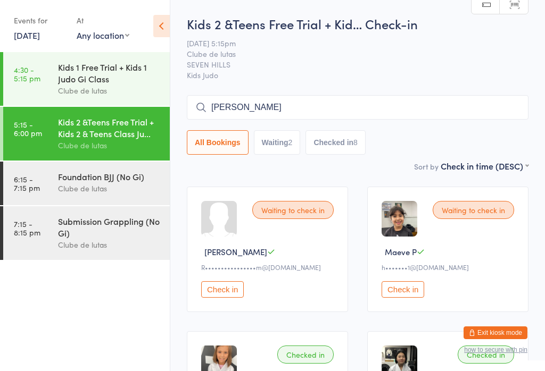
click at [335, 101] on input "[PERSON_NAME]" at bounding box center [357, 107] width 341 height 24
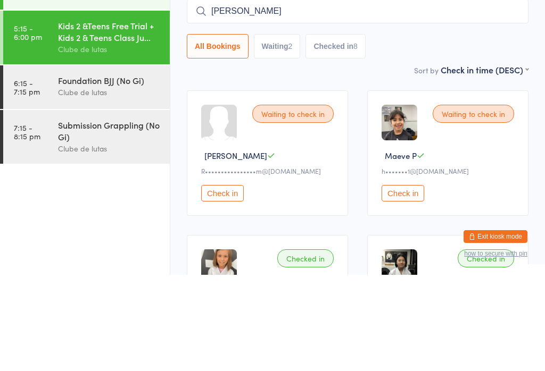
click at [398, 95] on input "[PERSON_NAME]" at bounding box center [357, 107] width 341 height 24
type input "e"
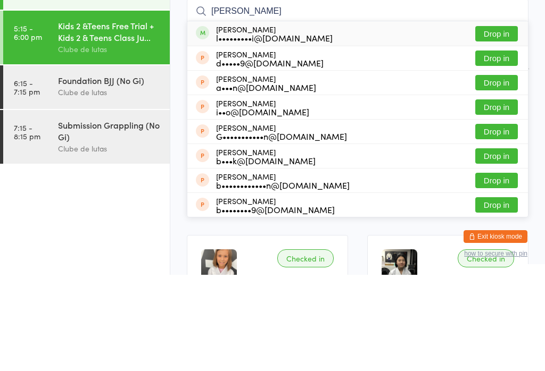
type input "[PERSON_NAME]"
click at [514, 122] on button "Drop in" at bounding box center [496, 129] width 43 height 15
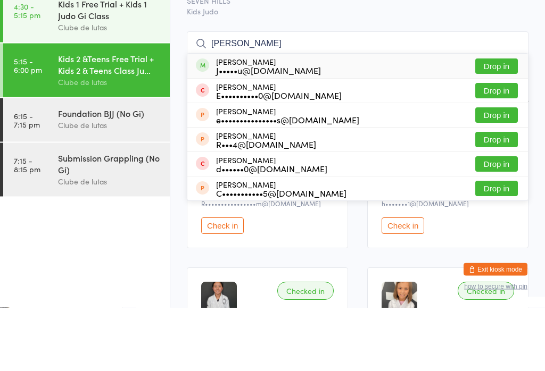
type input "[PERSON_NAME]"
click at [510, 123] on button "Drop in" at bounding box center [496, 129] width 43 height 15
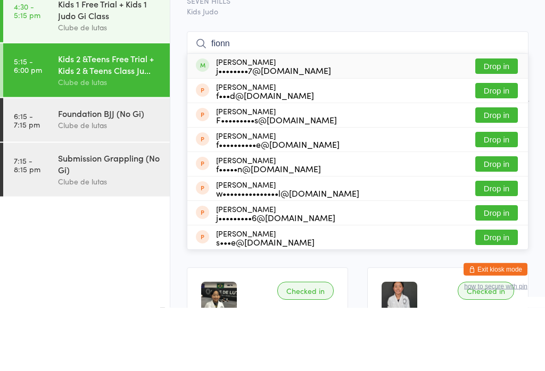
type input "fionn"
click at [502, 128] on button "Drop in" at bounding box center [496, 129] width 43 height 15
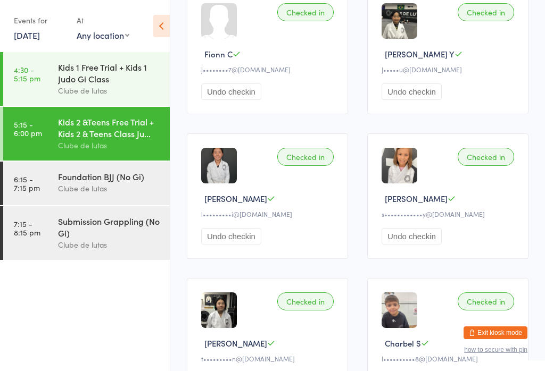
scroll to position [349, 0]
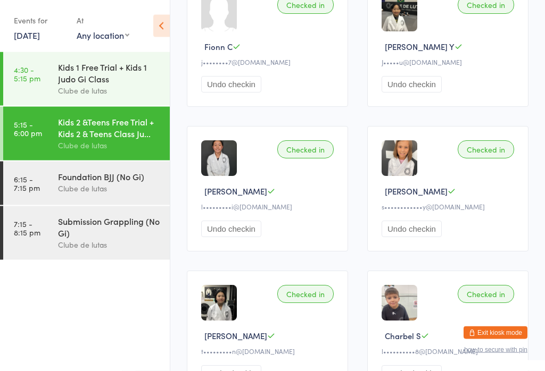
click at [39, 84] on link "4:30 - 5:15 pm Kids 1 Free Trial + Kids 1 Judo Gi Class Clube de lutas" at bounding box center [86, 79] width 166 height 54
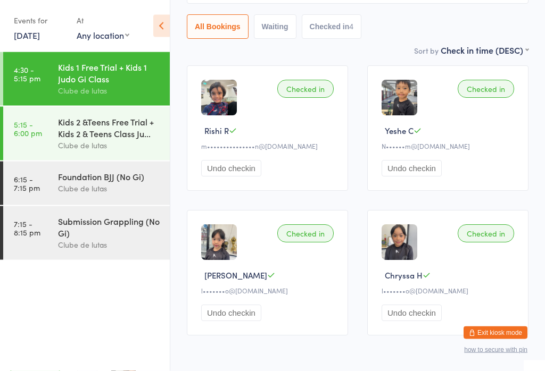
scroll to position [152, 0]
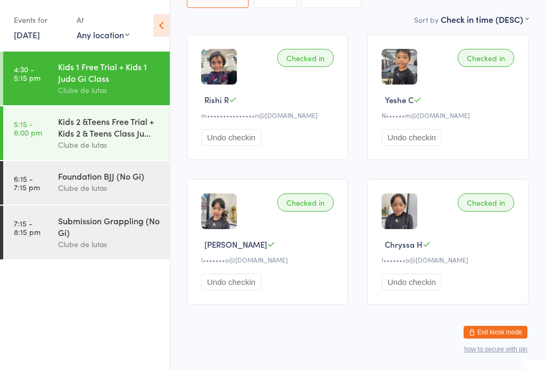
click at [147, 155] on div "Kids 2 &Teens Free Trial + Kids 2 & Teens Class Ju... Clube de lutas" at bounding box center [114, 134] width 112 height 54
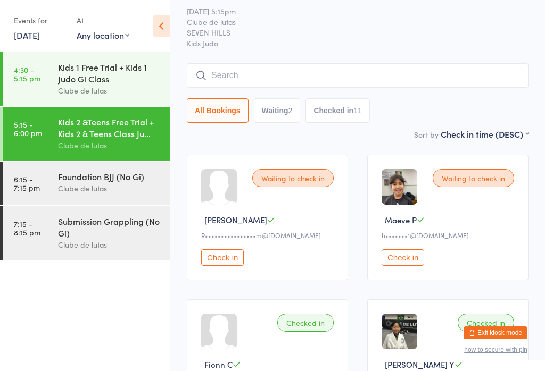
scroll to position [34, 0]
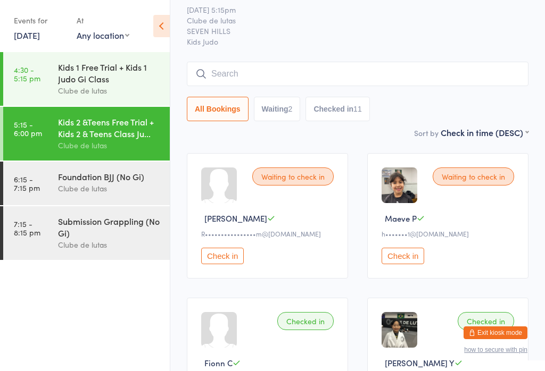
click at [46, 80] on link "4:30 - 5:15 pm Kids 1 Free Trial + Kids 1 Judo Gi Class Clube de lutas" at bounding box center [86, 79] width 166 height 54
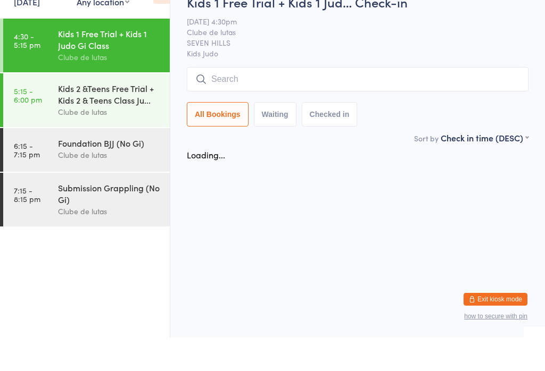
scroll to position [34, 0]
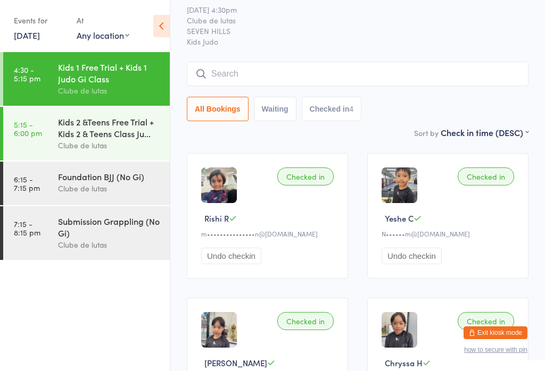
click at [73, 148] on div "Clube de lutas" at bounding box center [109, 145] width 103 height 12
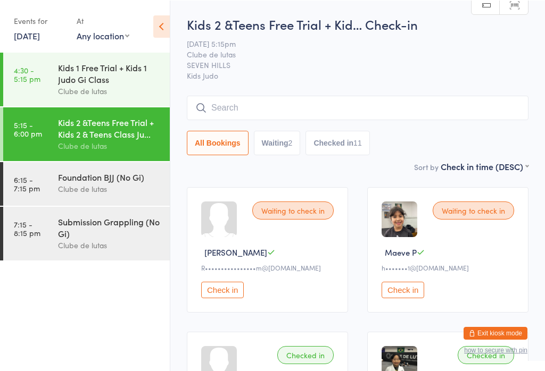
click at [396, 104] on input "search" at bounding box center [357, 107] width 341 height 24
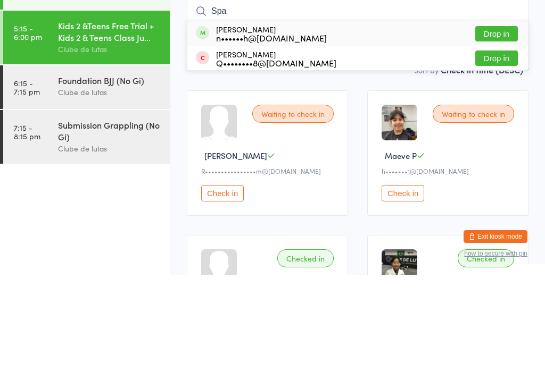
type input "Spa"
click at [416, 118] on div "[PERSON_NAME] n••••••h@[DOMAIN_NAME] Drop in" at bounding box center [357, 130] width 340 height 24
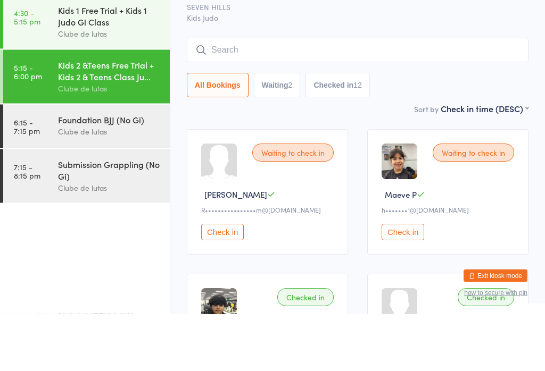
click at [376, 95] on input "search" at bounding box center [357, 107] width 341 height 24
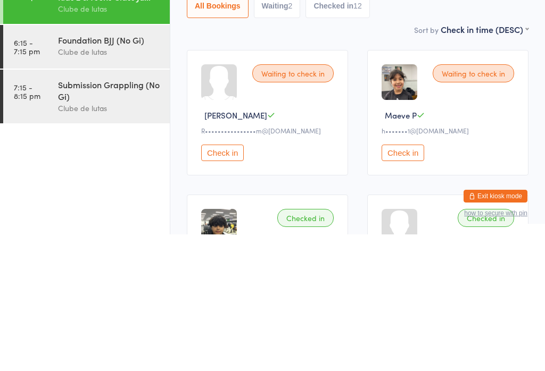
click at [107, 182] on div "Clube de lutas" at bounding box center [109, 188] width 103 height 12
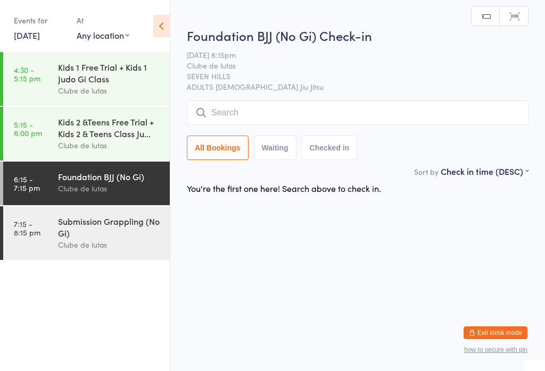
click at [282, 123] on input "search" at bounding box center [357, 113] width 341 height 24
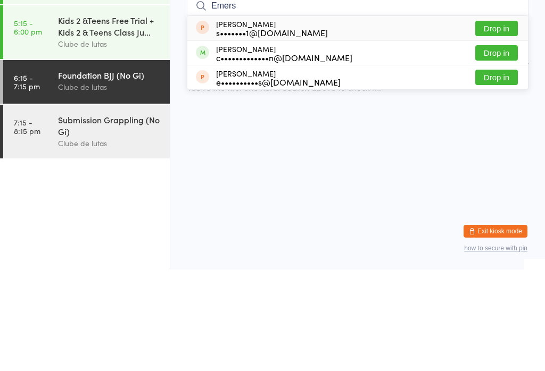
type input "Emers"
click at [501, 147] on button "Drop in" at bounding box center [496, 154] width 43 height 15
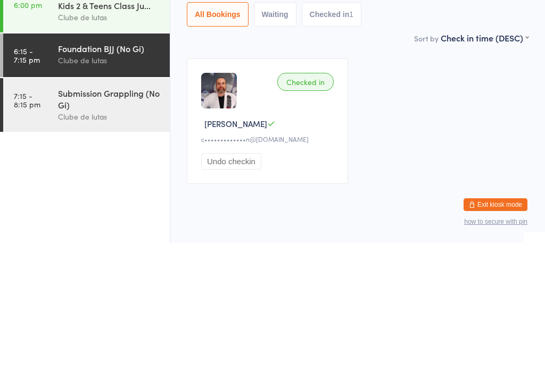
scroll to position [21, 0]
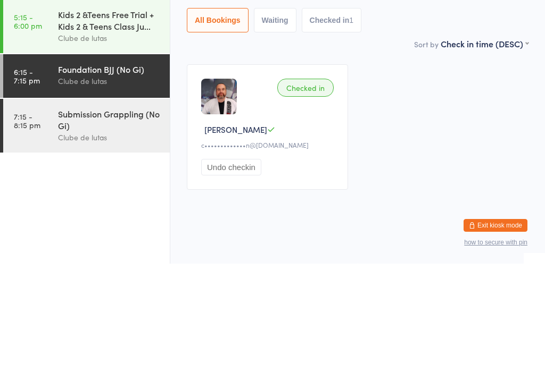
click at [93, 139] on div "Kids 2 &Teens Free Trial + Kids 2 & Teens Class Ju..." at bounding box center [109, 127] width 103 height 23
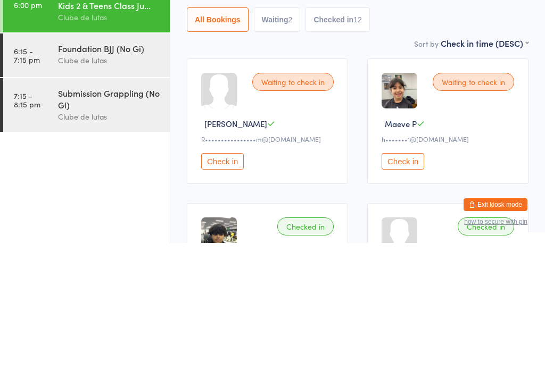
scroll to position [21, 0]
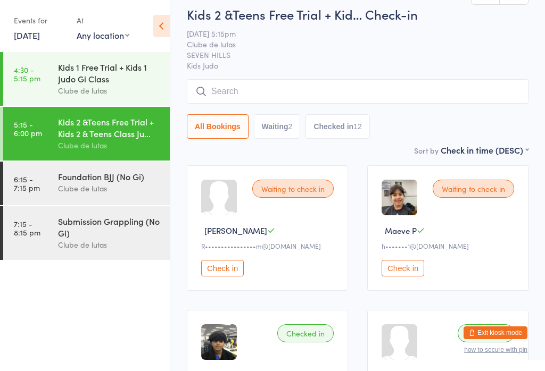
click at [299, 86] on input "search" at bounding box center [357, 91] width 341 height 24
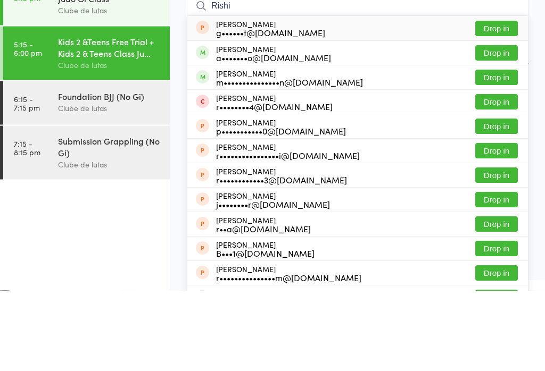
type input "Rishi"
click at [499, 126] on button "Drop in" at bounding box center [496, 133] width 43 height 15
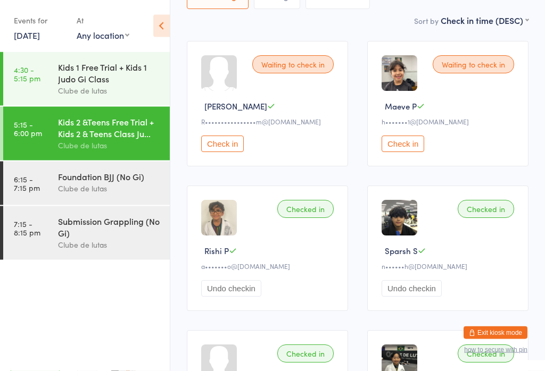
scroll to position [146, 0]
click at [68, 180] on div "Foundation BJJ (No Gi)" at bounding box center [109, 177] width 103 height 12
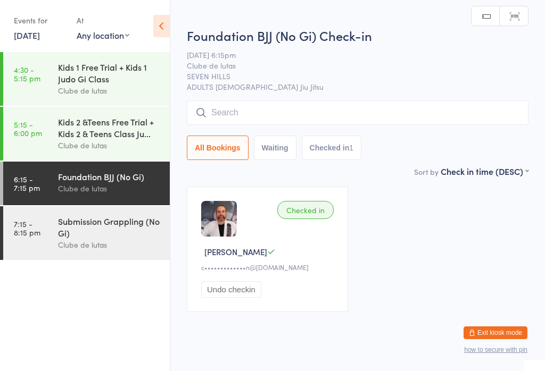
click at [219, 114] on input "search" at bounding box center [357, 113] width 341 height 24
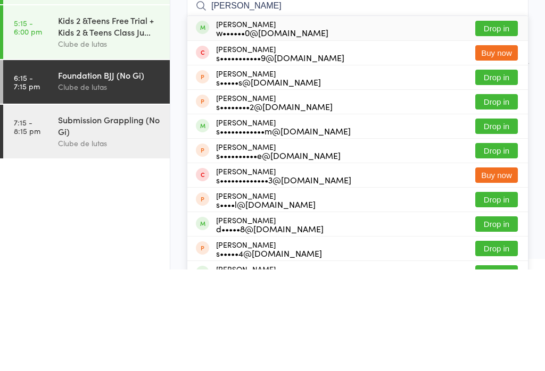
type input "[PERSON_NAME]"
click at [498, 220] on button "Drop in" at bounding box center [496, 227] width 43 height 15
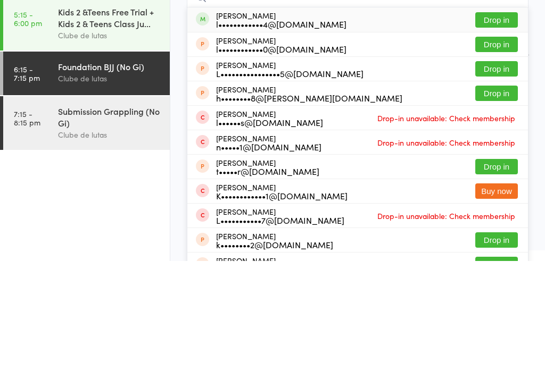
type input "Lachlan"
click at [296, 130] on div "l••••••••••••4@[DOMAIN_NAME]" at bounding box center [281, 134] width 130 height 9
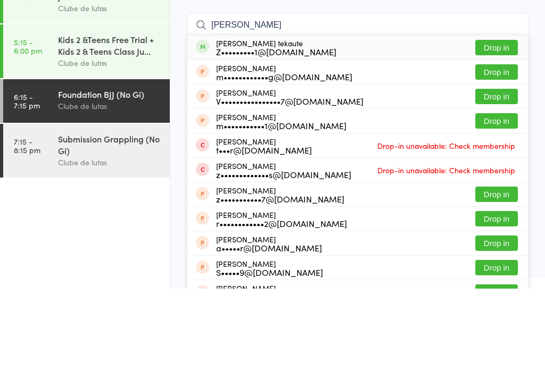
type input "[PERSON_NAME]"
click at [513, 122] on button "Drop in" at bounding box center [496, 129] width 43 height 15
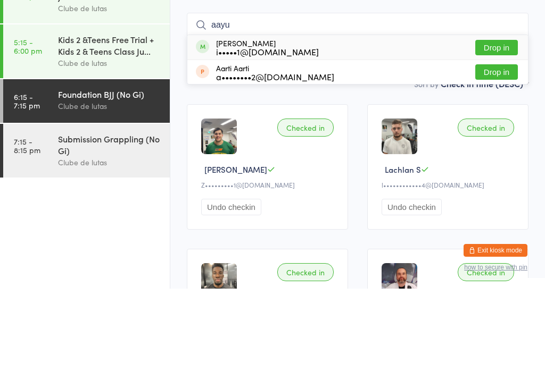
type input "aayu"
click at [282, 121] on div "[PERSON_NAME] i•••••1@[DOMAIN_NAME]" at bounding box center [267, 129] width 103 height 17
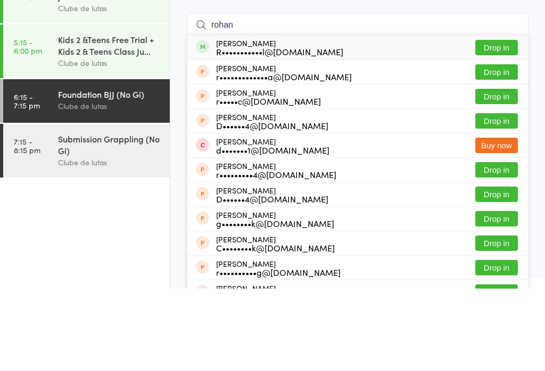
type input "rohan"
click at [503, 122] on button "Drop in" at bounding box center [496, 129] width 43 height 15
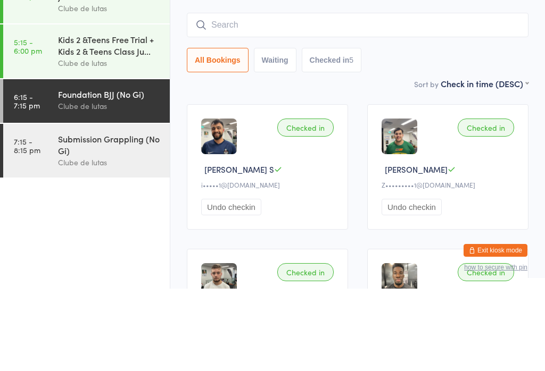
scroll to position [82, 0]
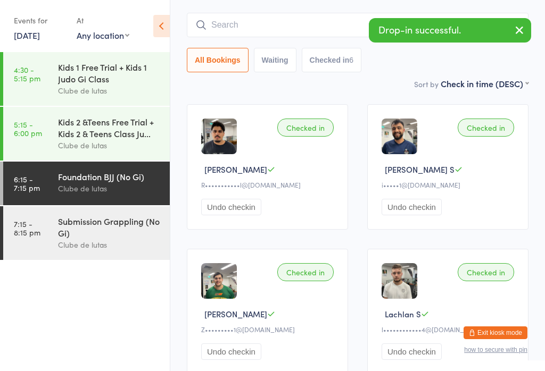
click at [116, 260] on div "Submission Grappling (No Gi) Clube de lutas" at bounding box center [114, 233] width 112 height 54
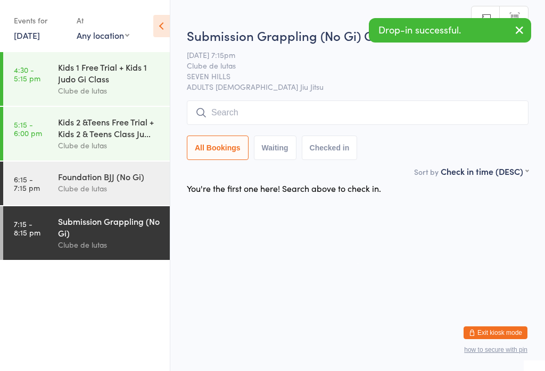
click at [264, 119] on input "search" at bounding box center [357, 113] width 341 height 24
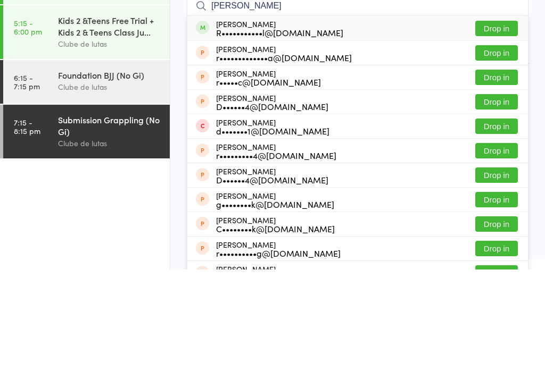
type input "[PERSON_NAME]"
click at [504, 122] on button "Drop in" at bounding box center [496, 129] width 43 height 15
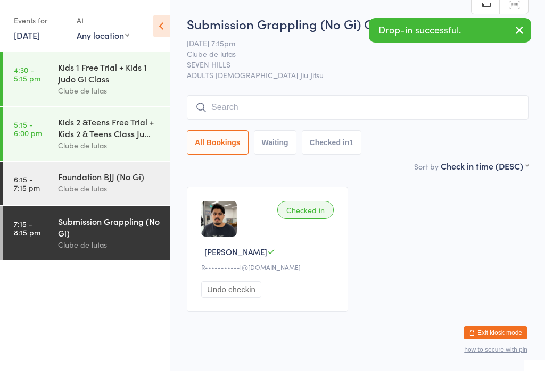
click at [121, 182] on div "Foundation BJJ (No Gi)" at bounding box center [109, 177] width 103 height 12
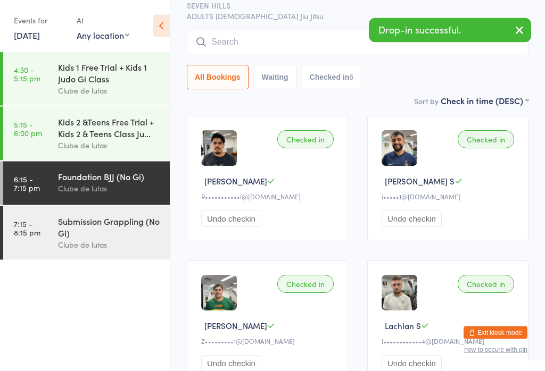
scroll to position [71, 0]
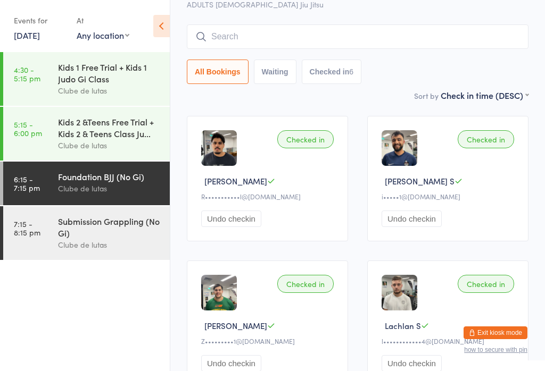
click at [95, 139] on div "Kids 2 &Teens Free Trial + Kids 2 & Teens Class Ju..." at bounding box center [109, 127] width 103 height 23
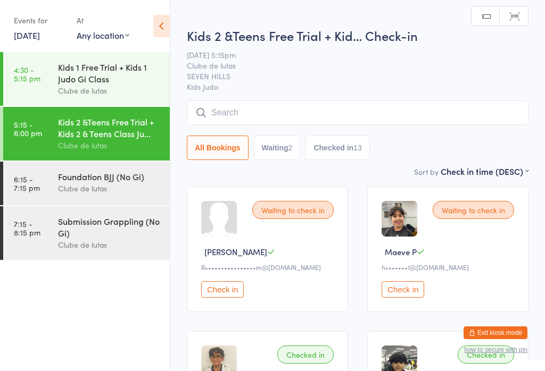
click at [336, 106] on input "search" at bounding box center [357, 113] width 341 height 24
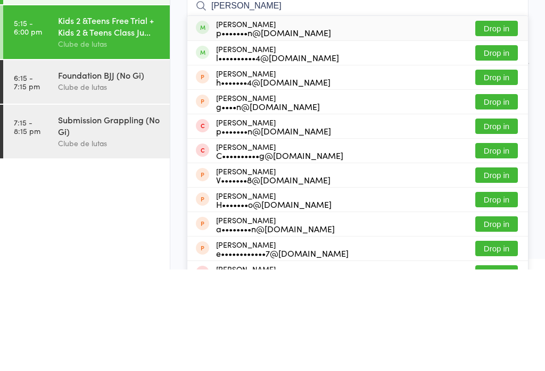
type input "[PERSON_NAME]"
click at [499, 122] on button "Drop in" at bounding box center [496, 129] width 43 height 15
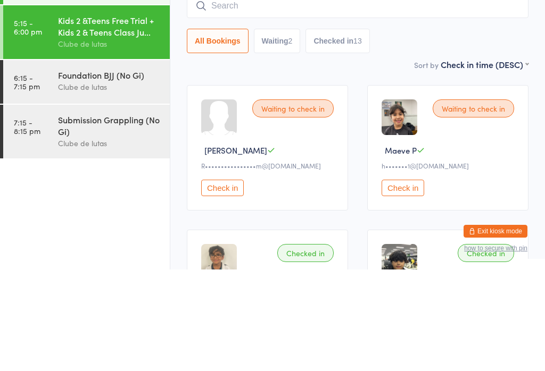
scroll to position [102, 0]
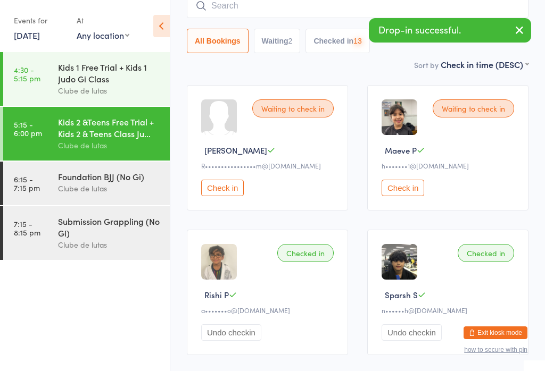
click at [393, 4] on input "search" at bounding box center [357, 6] width 341 height 24
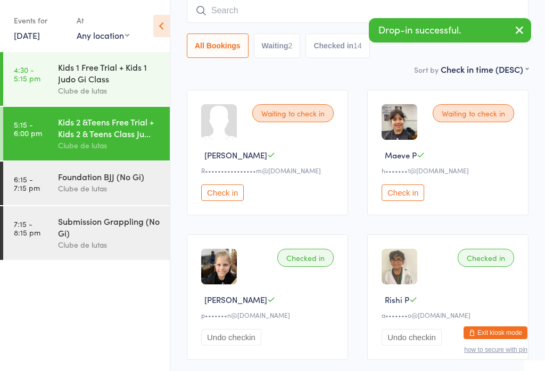
scroll to position [96, 0]
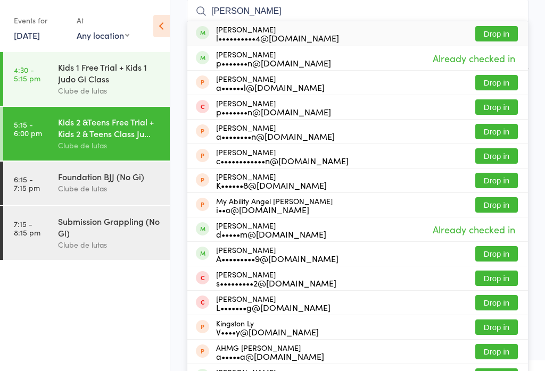
type input "[PERSON_NAME]"
click at [499, 28] on button "Drop in" at bounding box center [496, 33] width 43 height 15
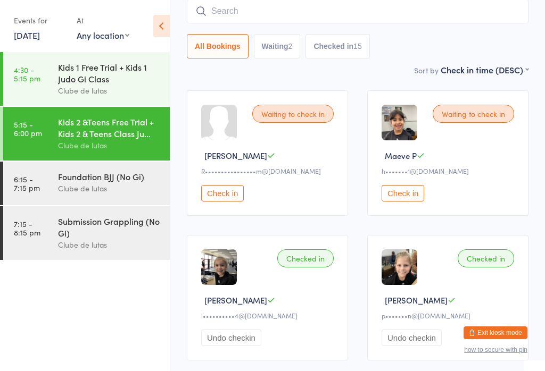
click at [344, 9] on input "search" at bounding box center [357, 11] width 341 height 24
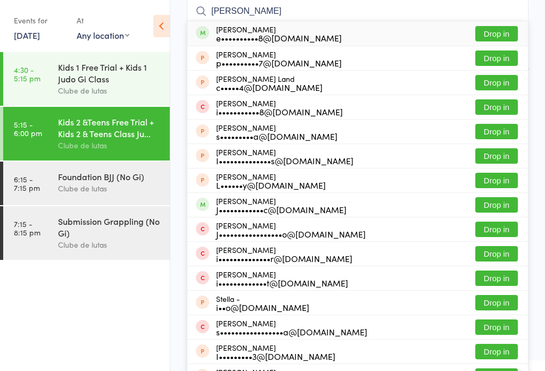
type input "[PERSON_NAME]"
click at [500, 31] on button "Drop in" at bounding box center [496, 33] width 43 height 15
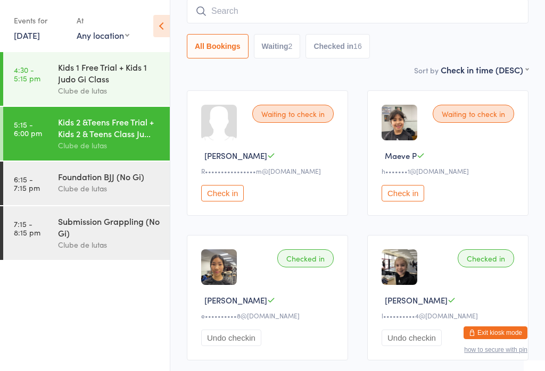
click at [99, 179] on div "Foundation BJJ (No Gi)" at bounding box center [109, 177] width 103 height 12
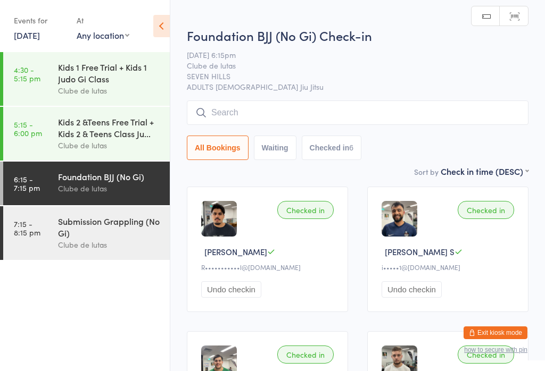
click at [358, 119] on input "search" at bounding box center [357, 113] width 341 height 24
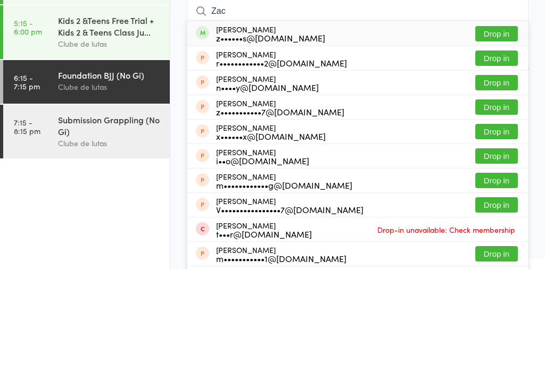
type input "Zac"
click at [505, 128] on button "Drop in" at bounding box center [496, 135] width 43 height 15
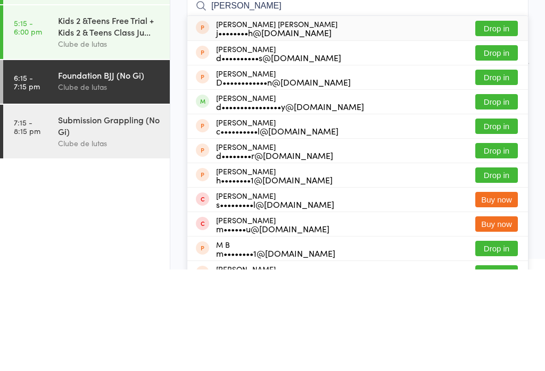
type input "[PERSON_NAME]"
click at [504, 196] on button "Drop in" at bounding box center [496, 203] width 43 height 15
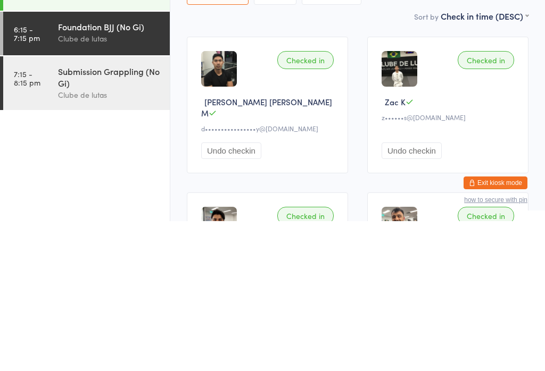
scroll to position [150, 0]
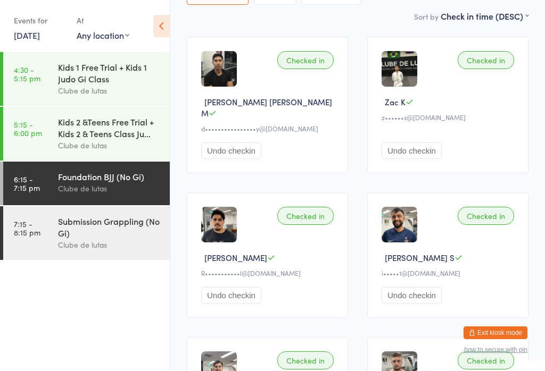
click at [450, 253] on div "[PERSON_NAME] S" at bounding box center [449, 257] width 136 height 11
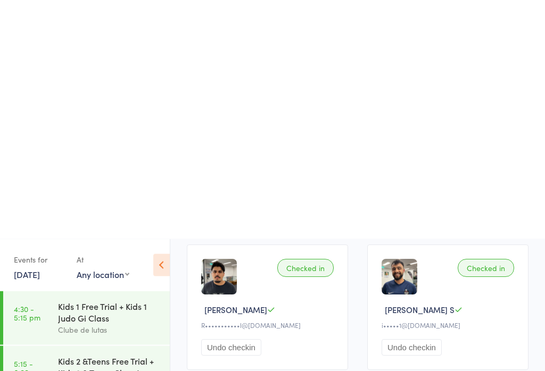
scroll to position [0, 0]
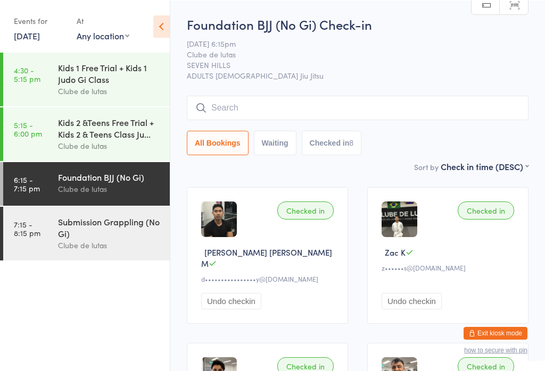
click at [403, 99] on input "search" at bounding box center [357, 107] width 341 height 24
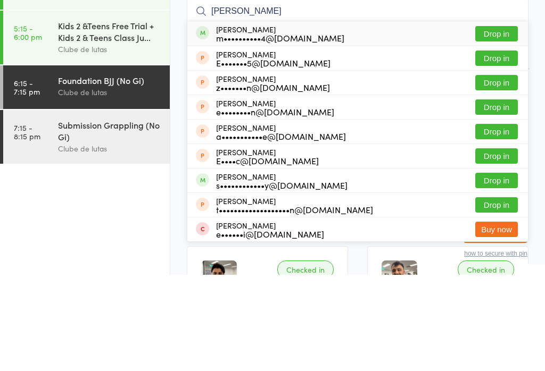
type input "[PERSON_NAME]"
click at [507, 122] on button "Drop in" at bounding box center [496, 129] width 43 height 15
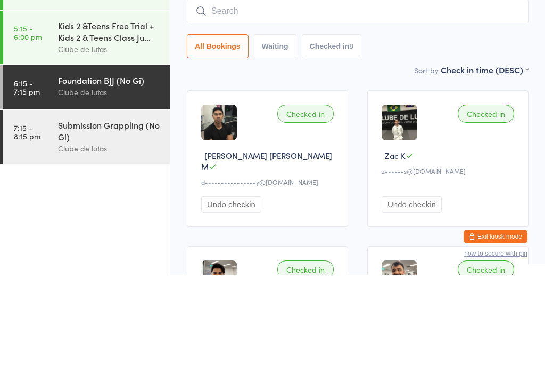
scroll to position [96, 0]
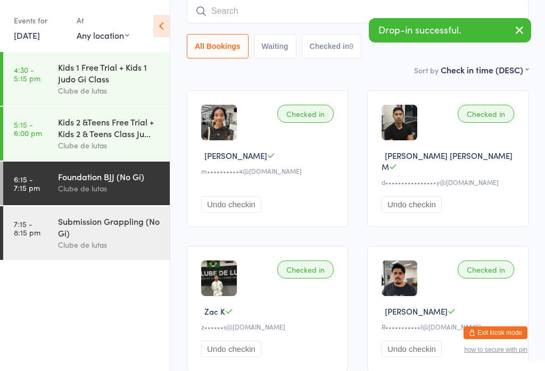
click at [328, 18] on input "search" at bounding box center [357, 11] width 341 height 24
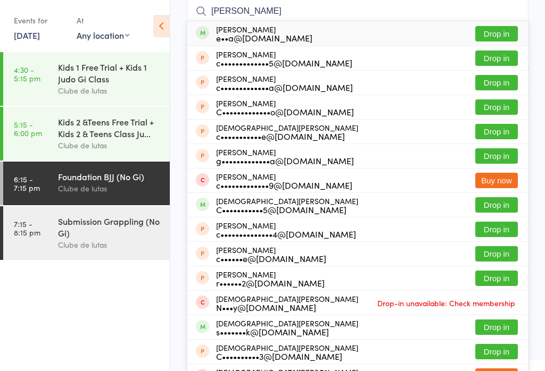
type input "[PERSON_NAME]"
click at [500, 30] on button "Drop in" at bounding box center [496, 33] width 43 height 15
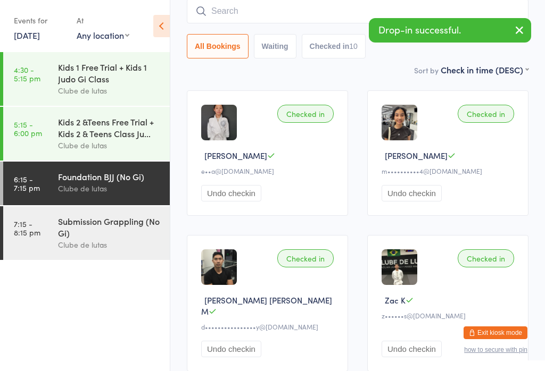
click at [259, 5] on input "search" at bounding box center [357, 11] width 341 height 24
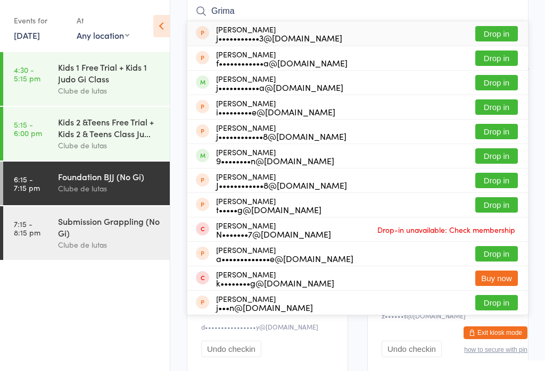
type input "Grima"
click at [488, 84] on button "Drop in" at bounding box center [496, 82] width 43 height 15
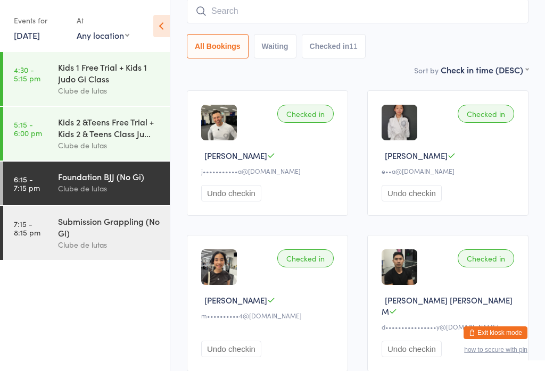
click at [494, 13] on input "search" at bounding box center [357, 11] width 341 height 24
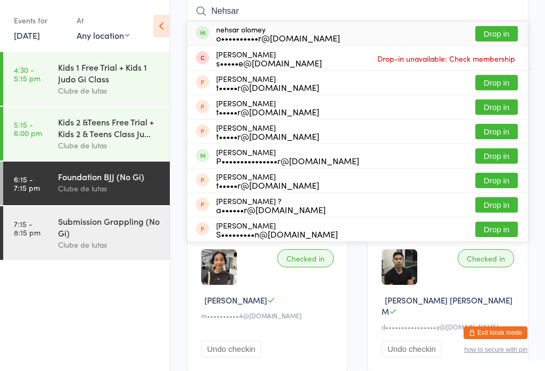
type input "Nehsar"
click at [510, 29] on button "Drop in" at bounding box center [496, 33] width 43 height 15
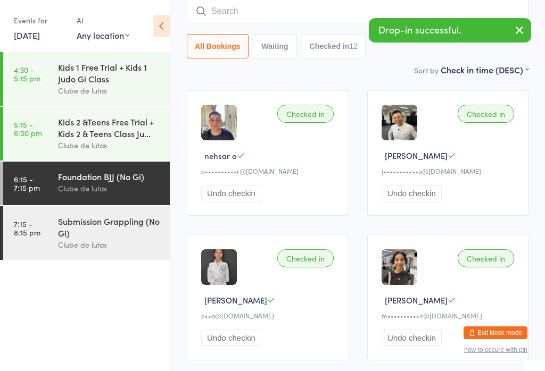
click at [313, 21] on input "search" at bounding box center [357, 11] width 341 height 24
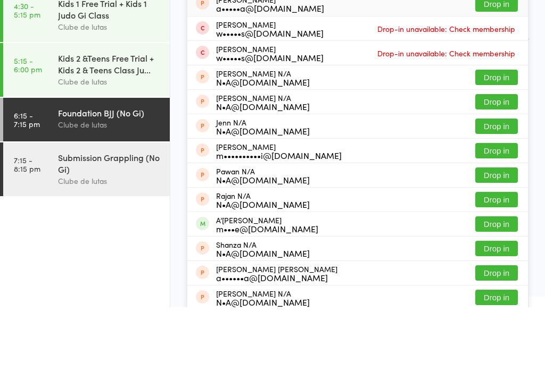
scroll to position [61, 0]
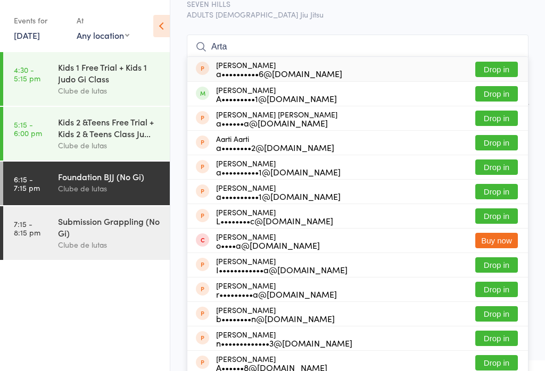
type input "Arta"
click at [494, 89] on button "Drop in" at bounding box center [496, 93] width 43 height 15
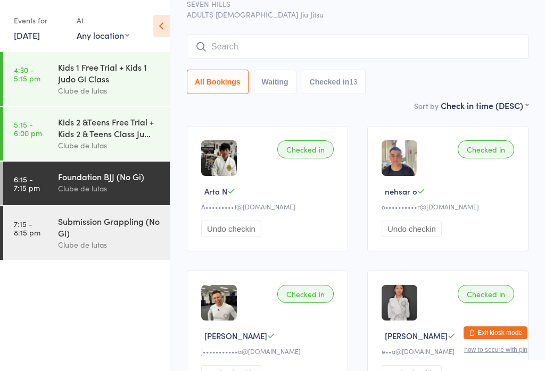
click at [247, 41] on input "search" at bounding box center [357, 47] width 341 height 24
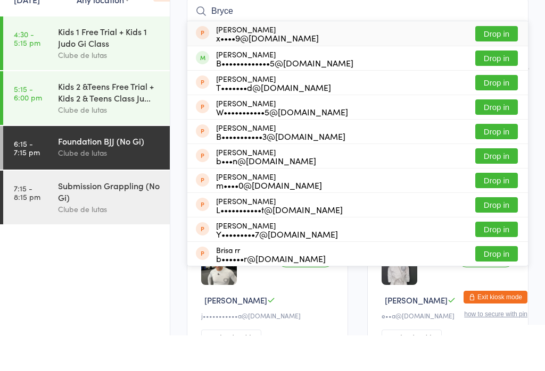
type input "Bryce"
click at [491, 86] on button "Drop in" at bounding box center [496, 93] width 43 height 15
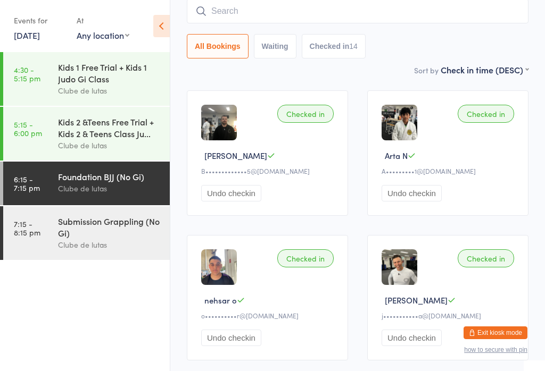
click at [390, 9] on input "search" at bounding box center [357, 11] width 341 height 24
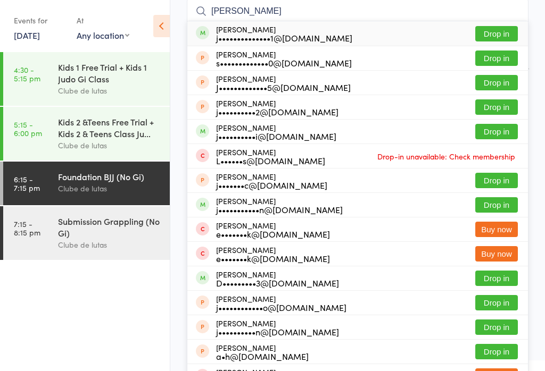
type input "[PERSON_NAME]"
click at [494, 35] on button "Drop in" at bounding box center [496, 33] width 43 height 15
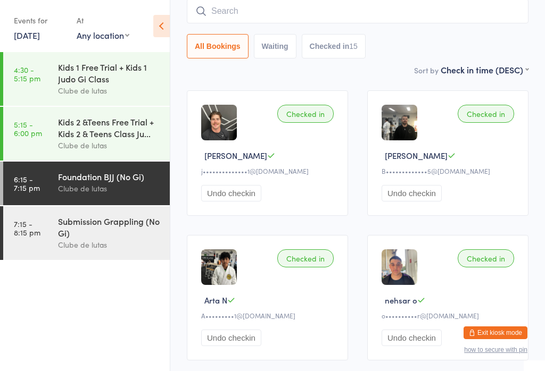
click at [280, 11] on input "search" at bounding box center [357, 11] width 341 height 24
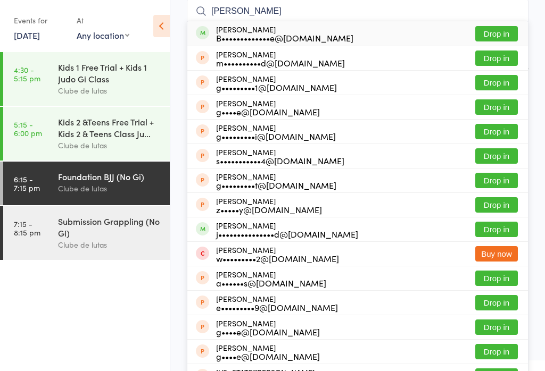
type input "[PERSON_NAME]"
click at [294, 36] on div "B•••••••••••••e@[DOMAIN_NAME]" at bounding box center [284, 38] width 137 height 9
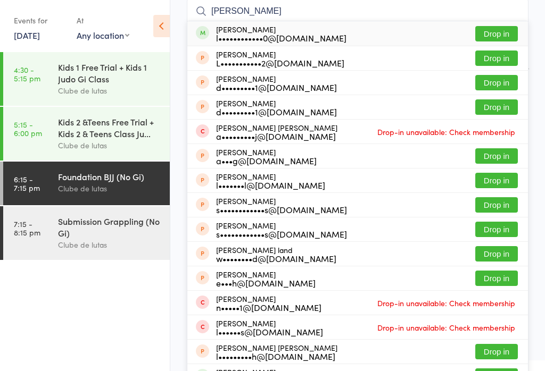
type input "[PERSON_NAME]"
click at [507, 36] on button "Drop in" at bounding box center [496, 33] width 43 height 15
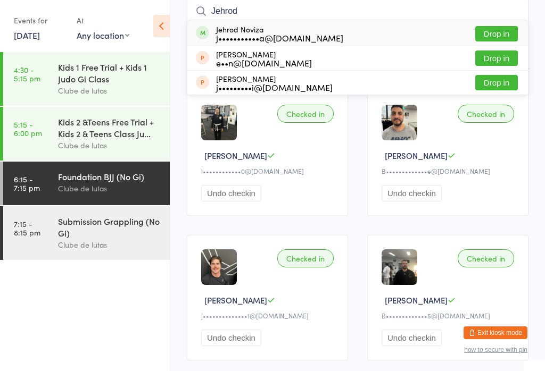
type input "Jehrod"
click at [502, 31] on button "Drop in" at bounding box center [496, 33] width 43 height 15
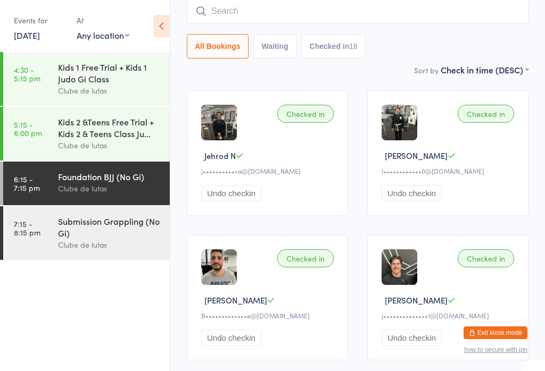
click at [264, 4] on input "search" at bounding box center [357, 11] width 341 height 24
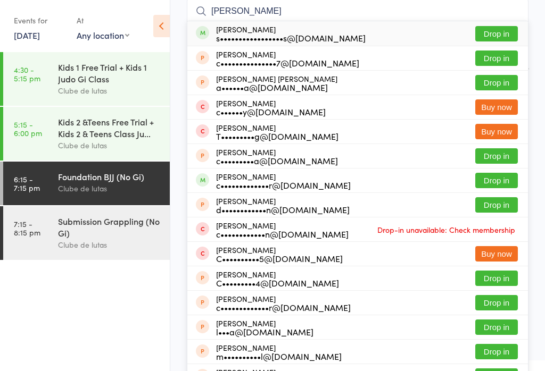
type input "[PERSON_NAME]"
click at [502, 35] on button "Drop in" at bounding box center [496, 33] width 43 height 15
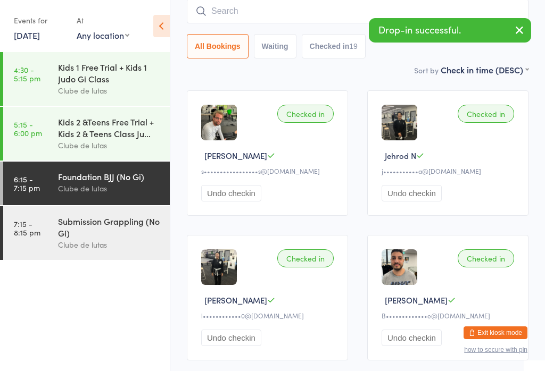
click at [298, 2] on input "search" at bounding box center [357, 11] width 341 height 24
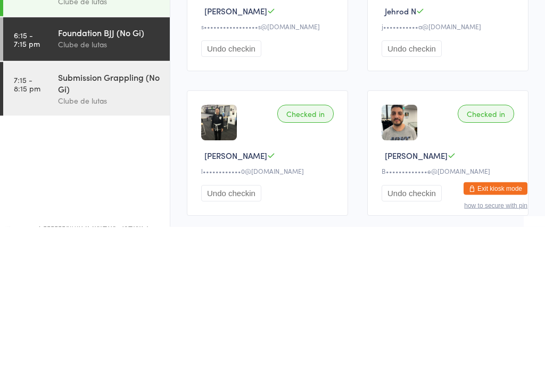
click at [107, 215] on div "Submission Grappling (No Gi)" at bounding box center [109, 226] width 103 height 23
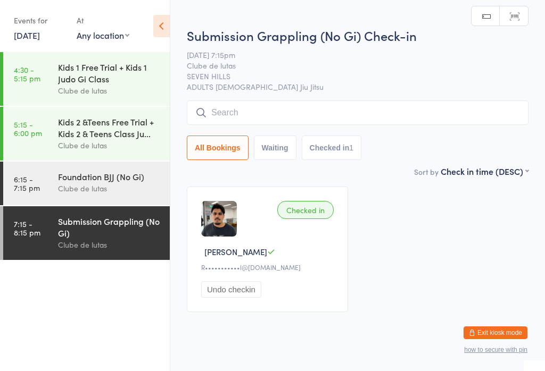
click at [280, 109] on input "search" at bounding box center [357, 113] width 341 height 24
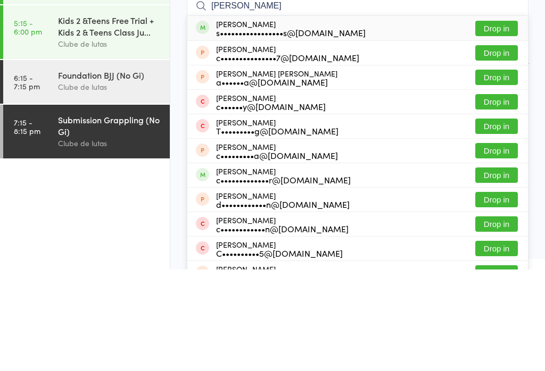
type input "[PERSON_NAME]"
click at [502, 122] on button "Drop in" at bounding box center [496, 129] width 43 height 15
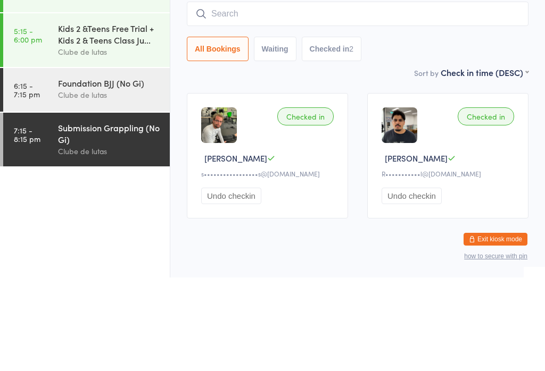
click at [105, 162] on div "Foundation BJJ (No Gi) Clube de lutas" at bounding box center [114, 183] width 112 height 42
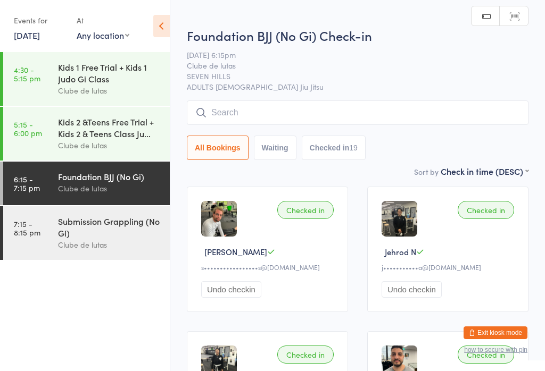
click at [319, 113] on input "search" at bounding box center [357, 113] width 341 height 24
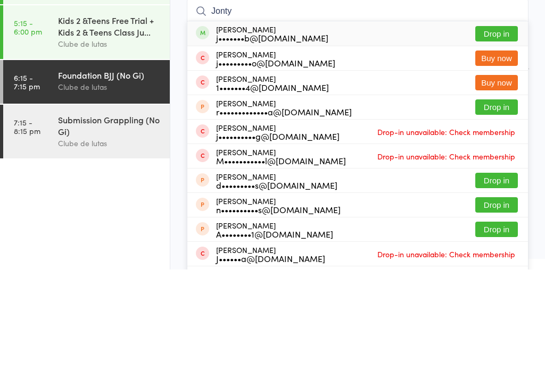
type input "Jonty"
click at [494, 128] on button "Drop in" at bounding box center [496, 135] width 43 height 15
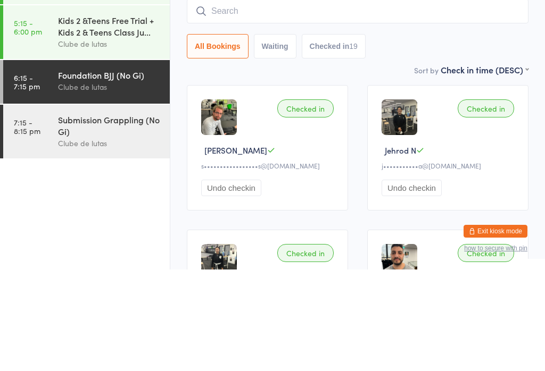
scroll to position [102, 0]
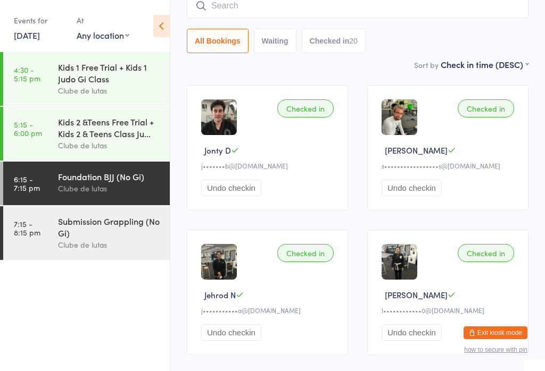
click at [239, 17] on input "search" at bounding box center [357, 6] width 341 height 24
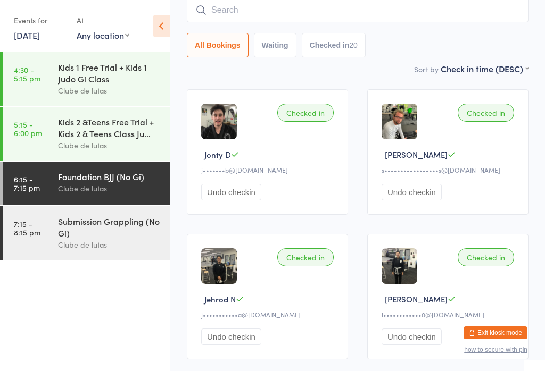
scroll to position [96, 0]
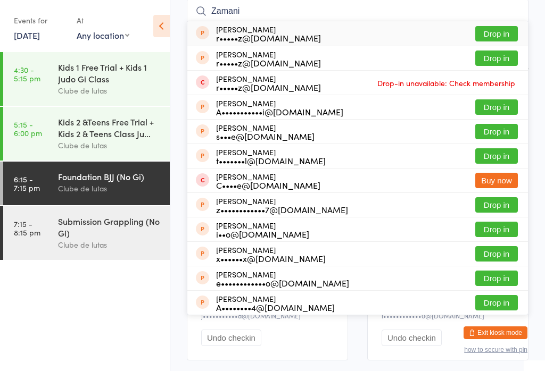
type input "Zamani"
click at [503, 29] on button "Drop in" at bounding box center [496, 33] width 43 height 15
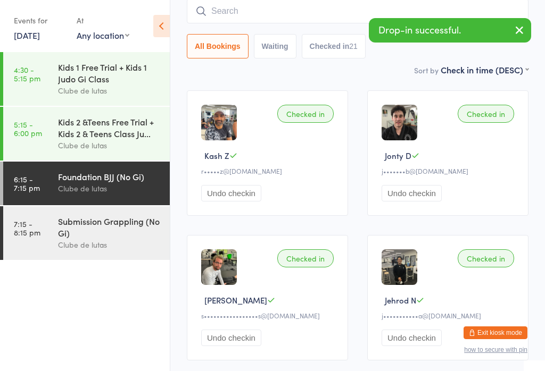
click at [240, 14] on input "search" at bounding box center [357, 11] width 341 height 24
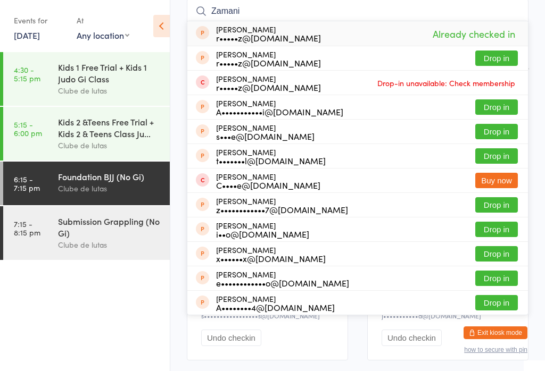
type input "Zamani"
click at [506, 56] on button "Drop in" at bounding box center [496, 58] width 43 height 15
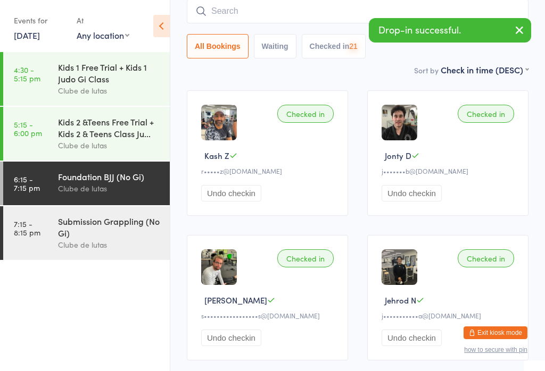
click at [77, 251] on div "Clube de lutas" at bounding box center [109, 245] width 103 height 12
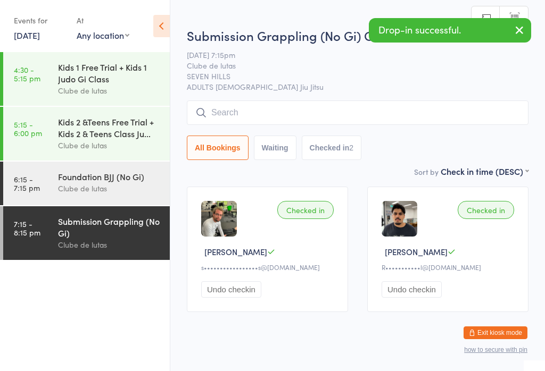
click at [257, 113] on input "search" at bounding box center [357, 113] width 341 height 24
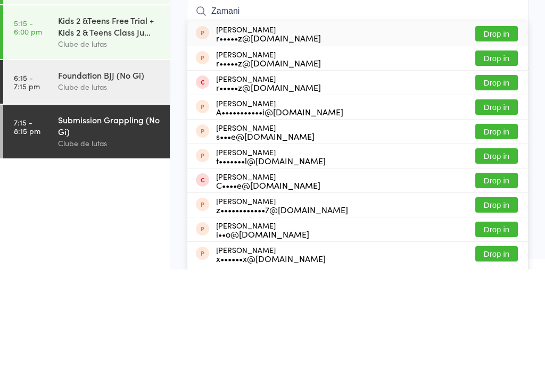
type input "Zamani"
click at [501, 128] on button "Drop in" at bounding box center [496, 135] width 43 height 15
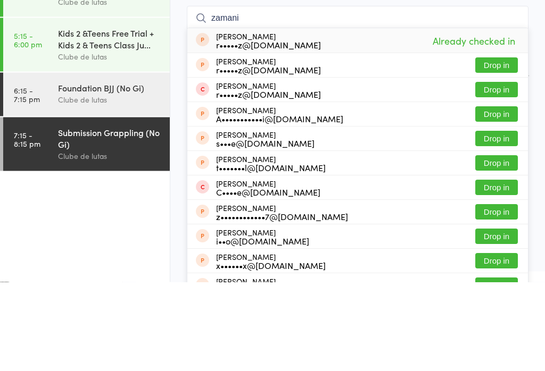
type input "zamani"
click at [503, 143] on div "[PERSON_NAME] r•••••z@[DOMAIN_NAME] Drop in" at bounding box center [357, 155] width 340 height 24
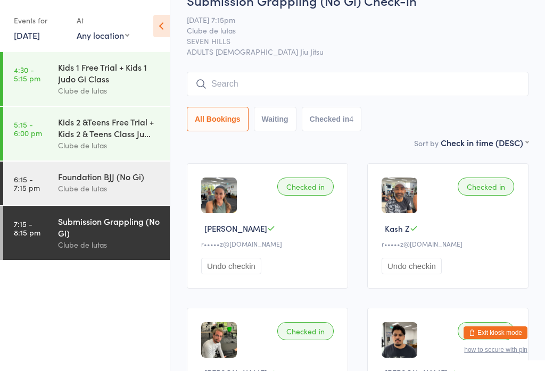
scroll to position [36, 0]
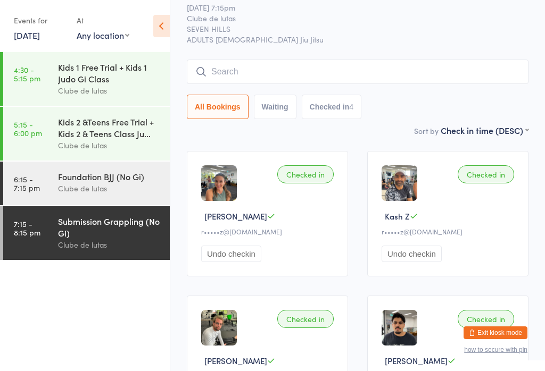
click at [372, 65] on input "search" at bounding box center [357, 72] width 341 height 24
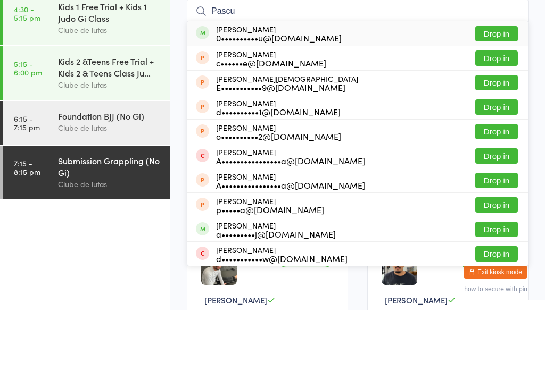
type input "Pascu"
click at [498, 87] on button "Drop in" at bounding box center [496, 94] width 43 height 15
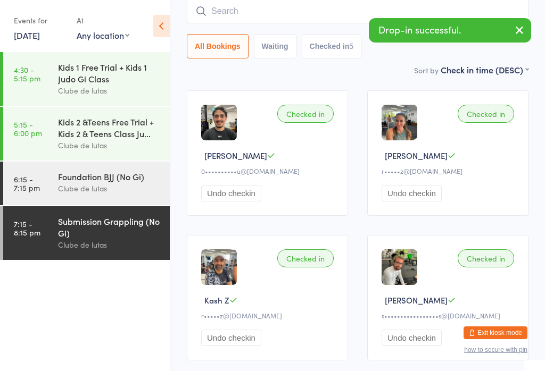
click at [235, 18] on input "search" at bounding box center [357, 11] width 341 height 24
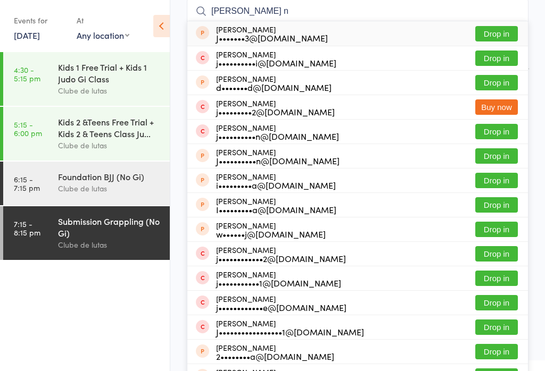
type input "[PERSON_NAME] n"
click at [362, 109] on div "[PERSON_NAME] j•••••••••2@[DOMAIN_NAME] Buy now" at bounding box center [357, 107] width 340 height 24
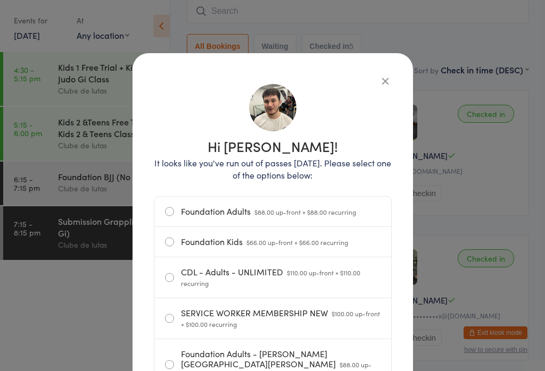
click at [379, 78] on button "button" at bounding box center [385, 80] width 13 height 13
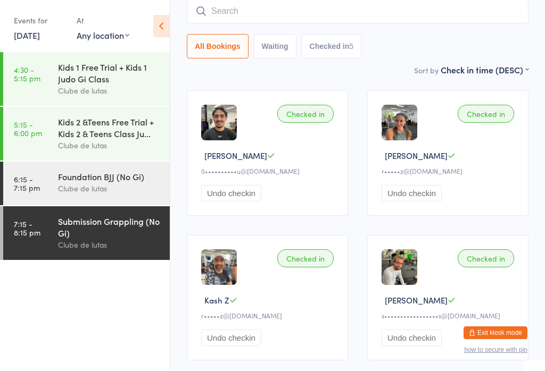
click at [247, 15] on input "search" at bounding box center [357, 11] width 341 height 24
click at [246, 15] on input "search" at bounding box center [357, 11] width 341 height 24
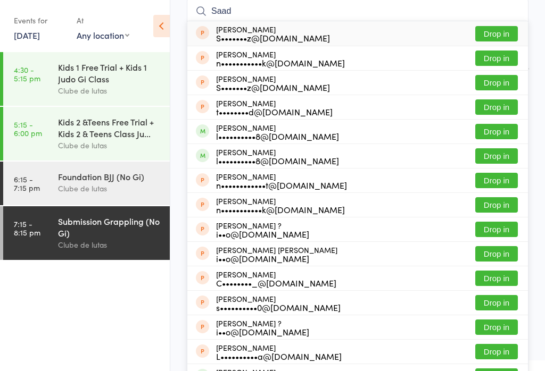
type input "Saad"
click at [495, 130] on button "Drop in" at bounding box center [496, 131] width 43 height 15
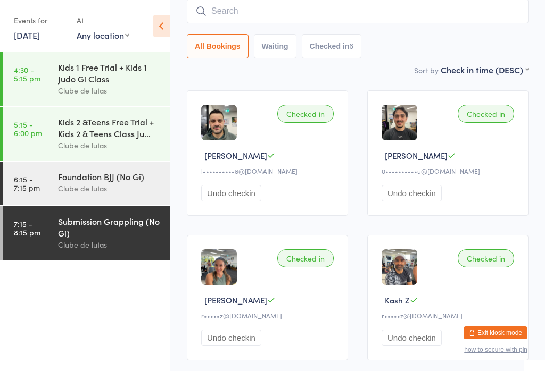
click at [93, 168] on div "Foundation BJJ (No Gi) Clube de lutas" at bounding box center [114, 183] width 112 height 42
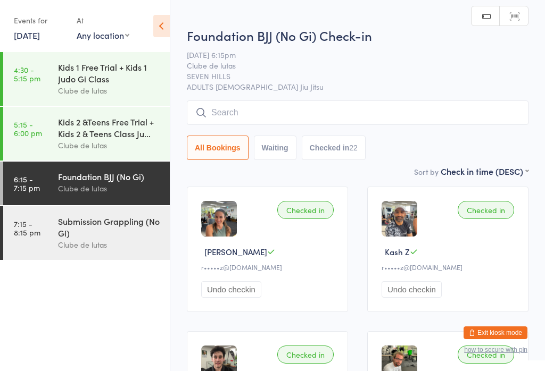
click at [241, 105] on input "search" at bounding box center [357, 113] width 341 height 24
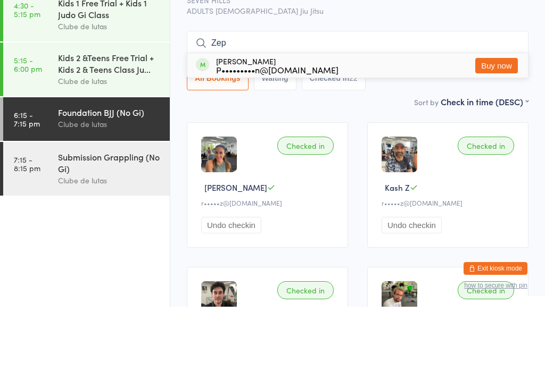
type input "Zep"
click at [317, 160] on div "Sort by Check in time (DESC) First name (ASC) First name (DESC) Last name (ASC)…" at bounding box center [357, 166] width 341 height 12
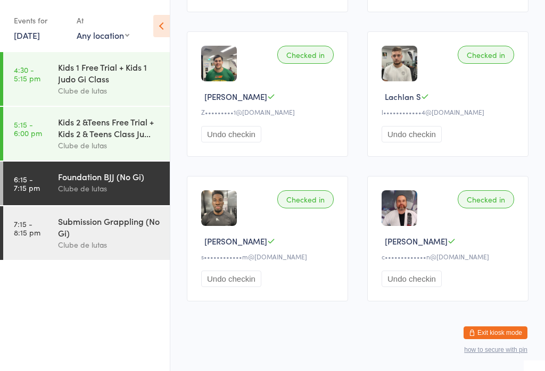
scroll to position [1478, 0]
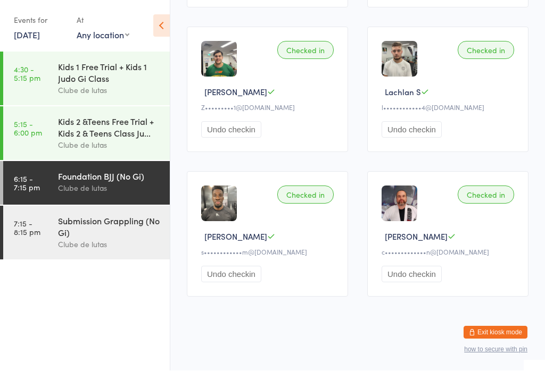
click at [523, 339] on button "Exit kiosk mode" at bounding box center [495, 333] width 64 height 13
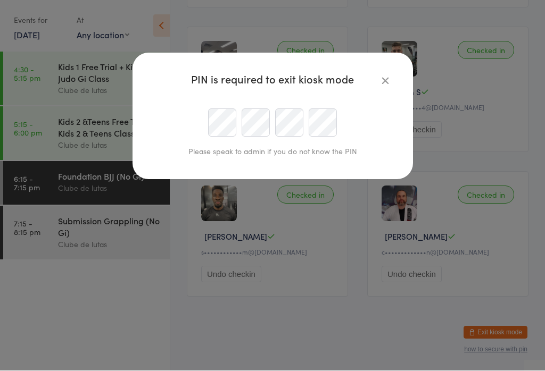
click at [395, 74] on div "PIN is required to exit kiosk mode Please speak to admin if you do not know the…" at bounding box center [272, 116] width 280 height 127
click at [379, 85] on icon "button" at bounding box center [385, 81] width 12 height 12
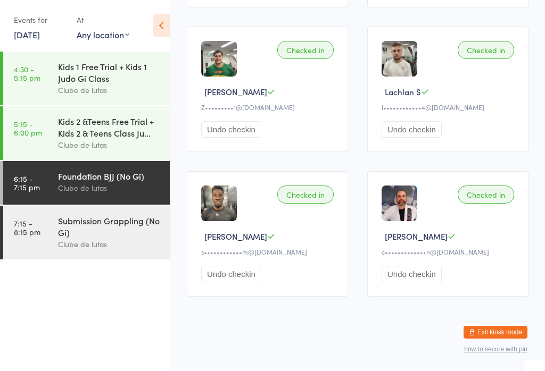
click at [382, 64] on img at bounding box center [399, 59] width 36 height 36
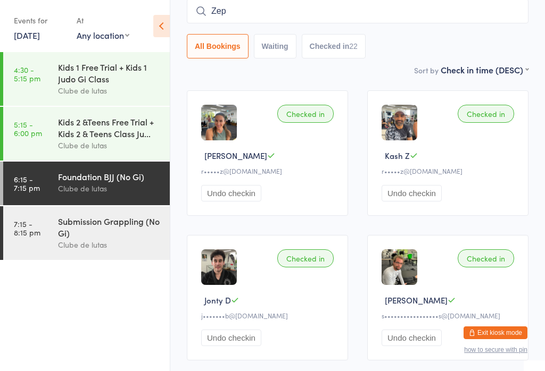
scroll to position [97, 0]
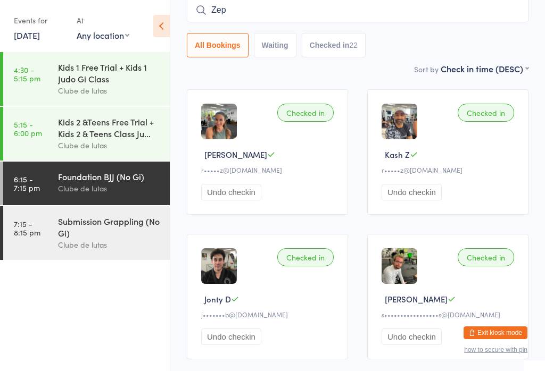
click at [54, 249] on link "7:15 - 8:15 pm Submission Grappling (No Gi) Clube de lutas" at bounding box center [86, 233] width 166 height 54
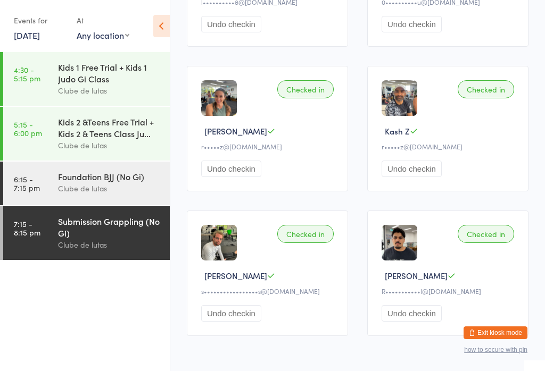
scroll to position [299, 0]
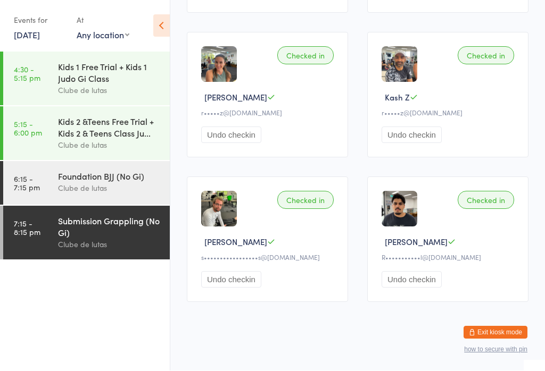
click at [56, 205] on link "6:15 - 7:15 pm Foundation BJJ (No Gi) Clube de lutas" at bounding box center [86, 184] width 166 height 44
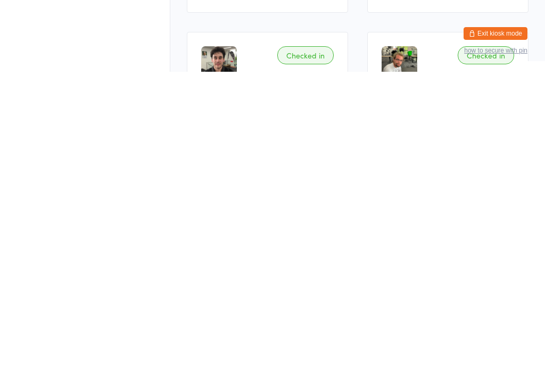
scroll to position [299, 0]
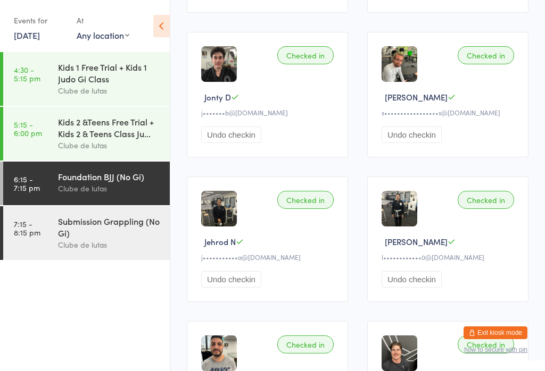
click at [104, 231] on div "Submission Grappling (No Gi)" at bounding box center [109, 226] width 103 height 23
